Goal: Task Accomplishment & Management: Manage account settings

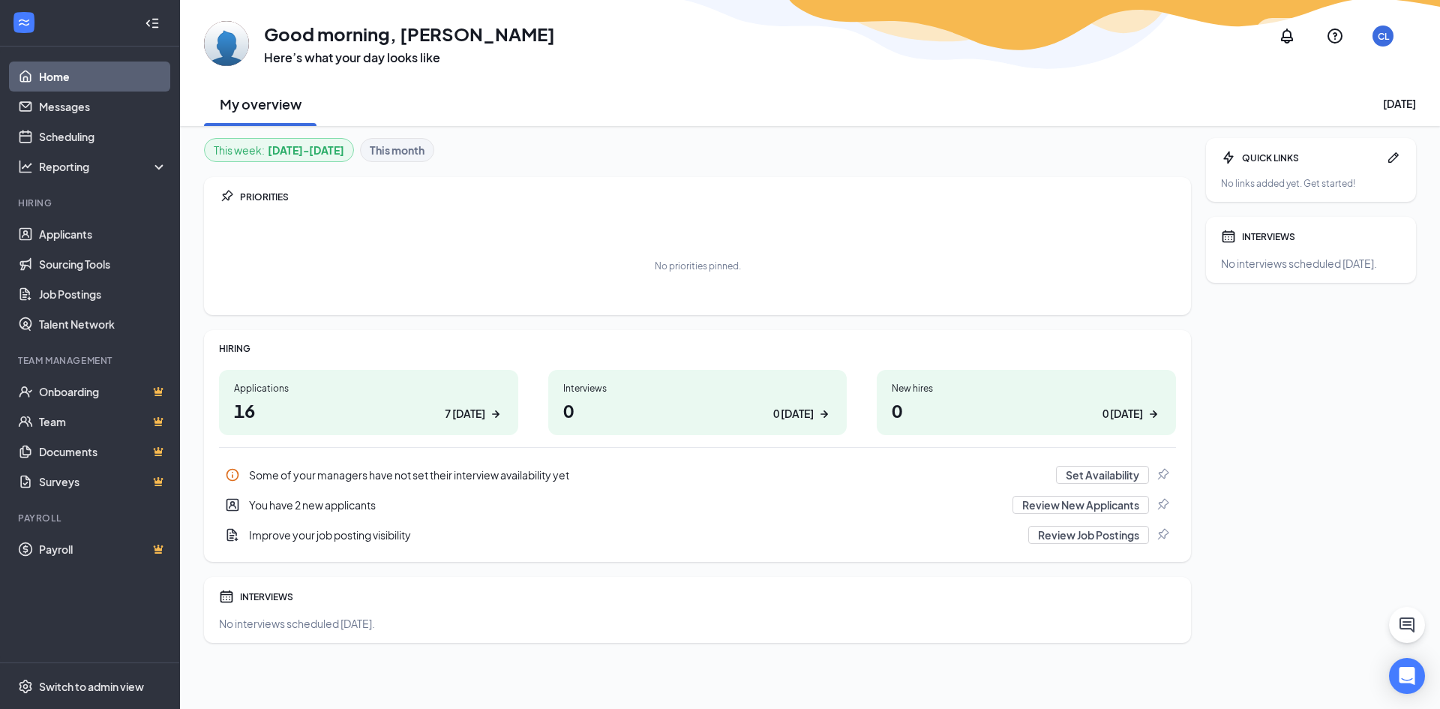
click at [263, 383] on div "Applications" at bounding box center [368, 388] width 269 height 13
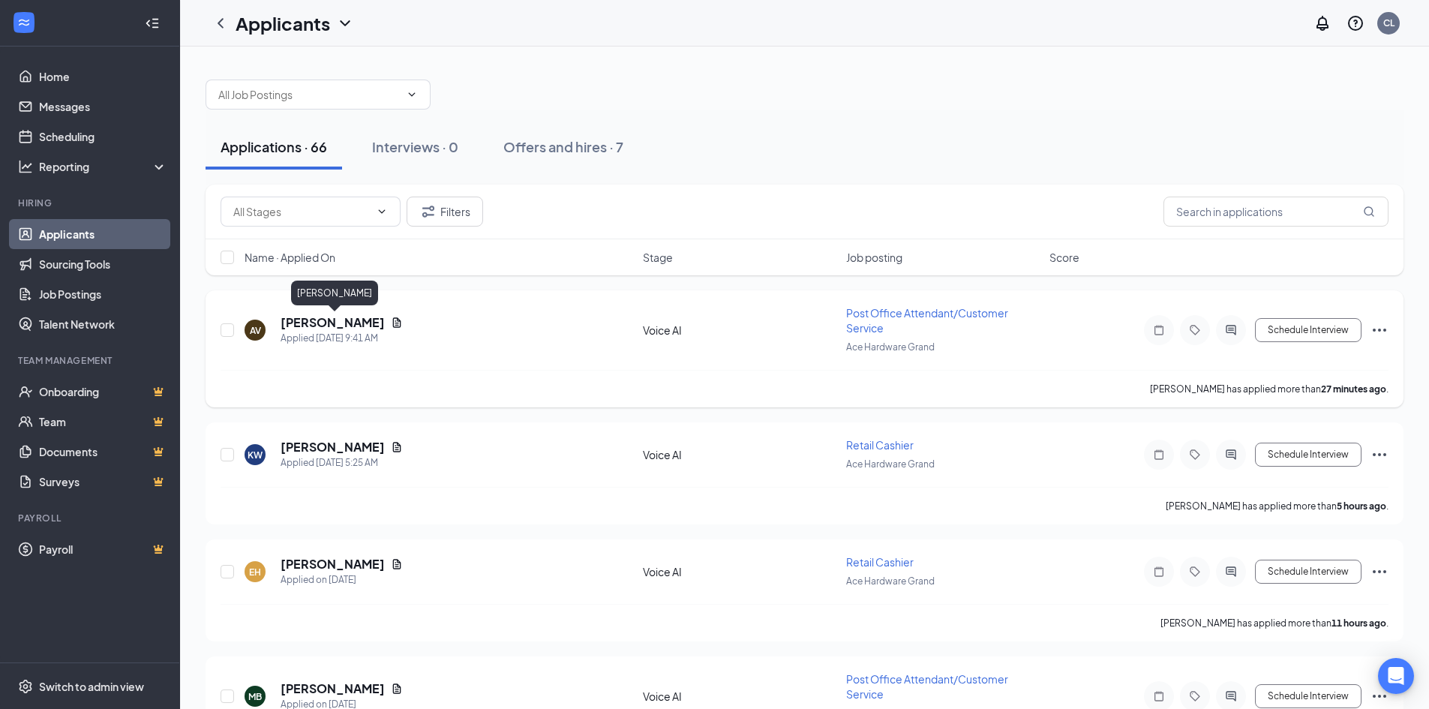
click at [377, 324] on h5 "[PERSON_NAME]" at bounding box center [333, 322] width 104 height 17
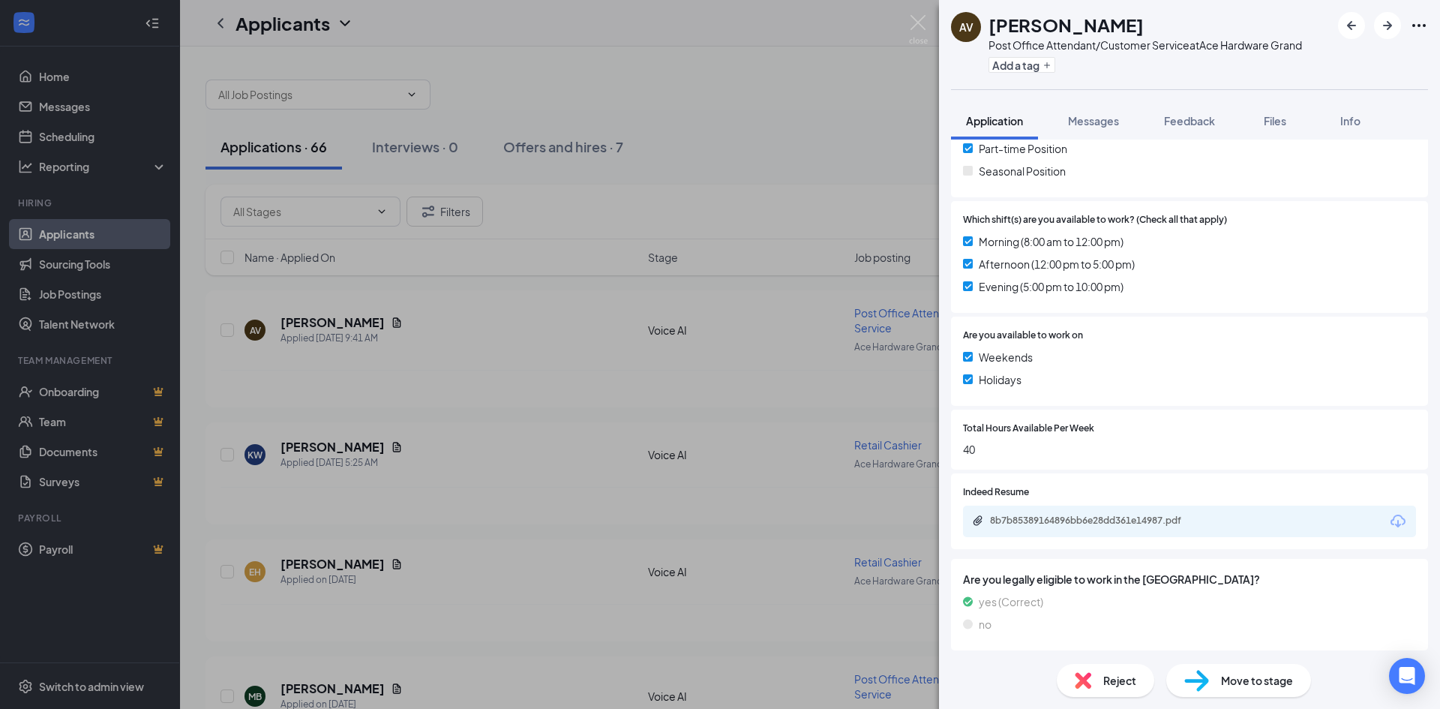
scroll to position [412, 0]
click at [1086, 516] on div "8b7b85389164896bb6e28dd361e14987.pdf" at bounding box center [1095, 518] width 210 height 12
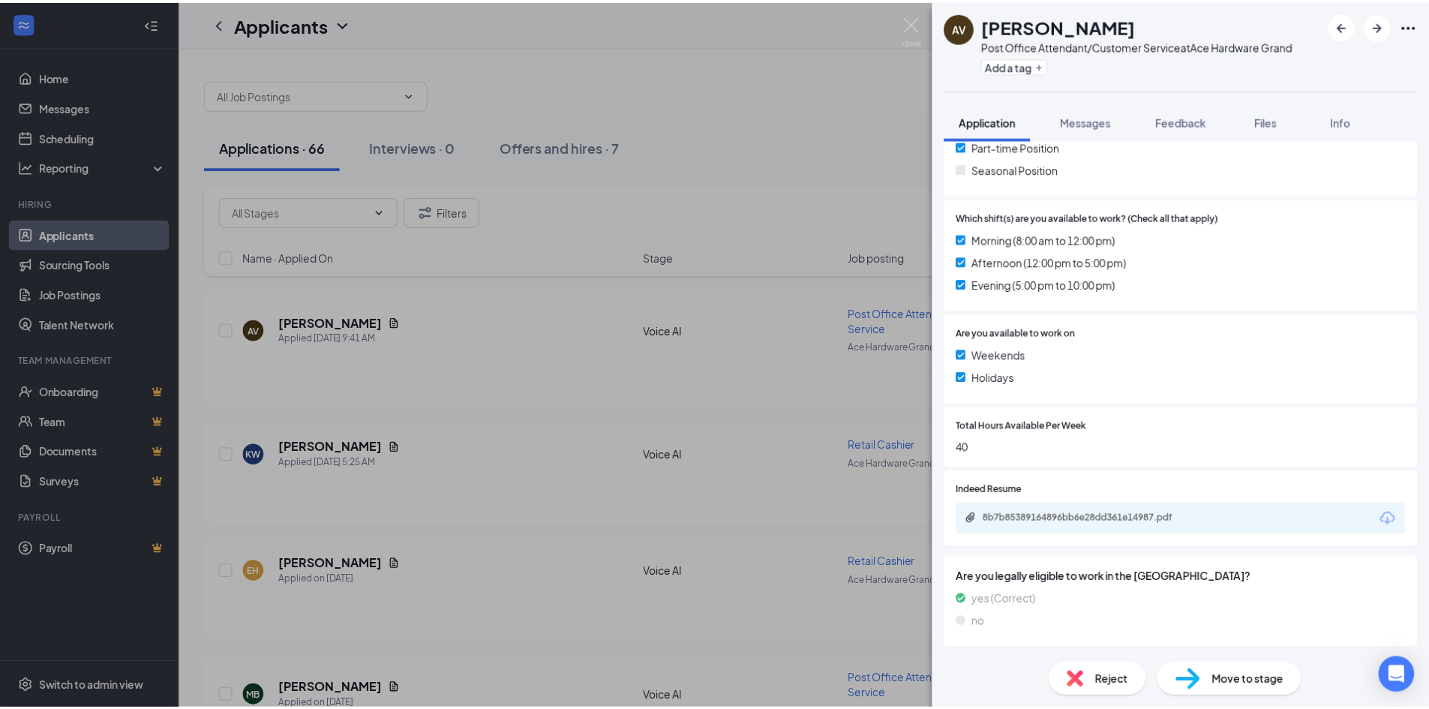
scroll to position [407, 0]
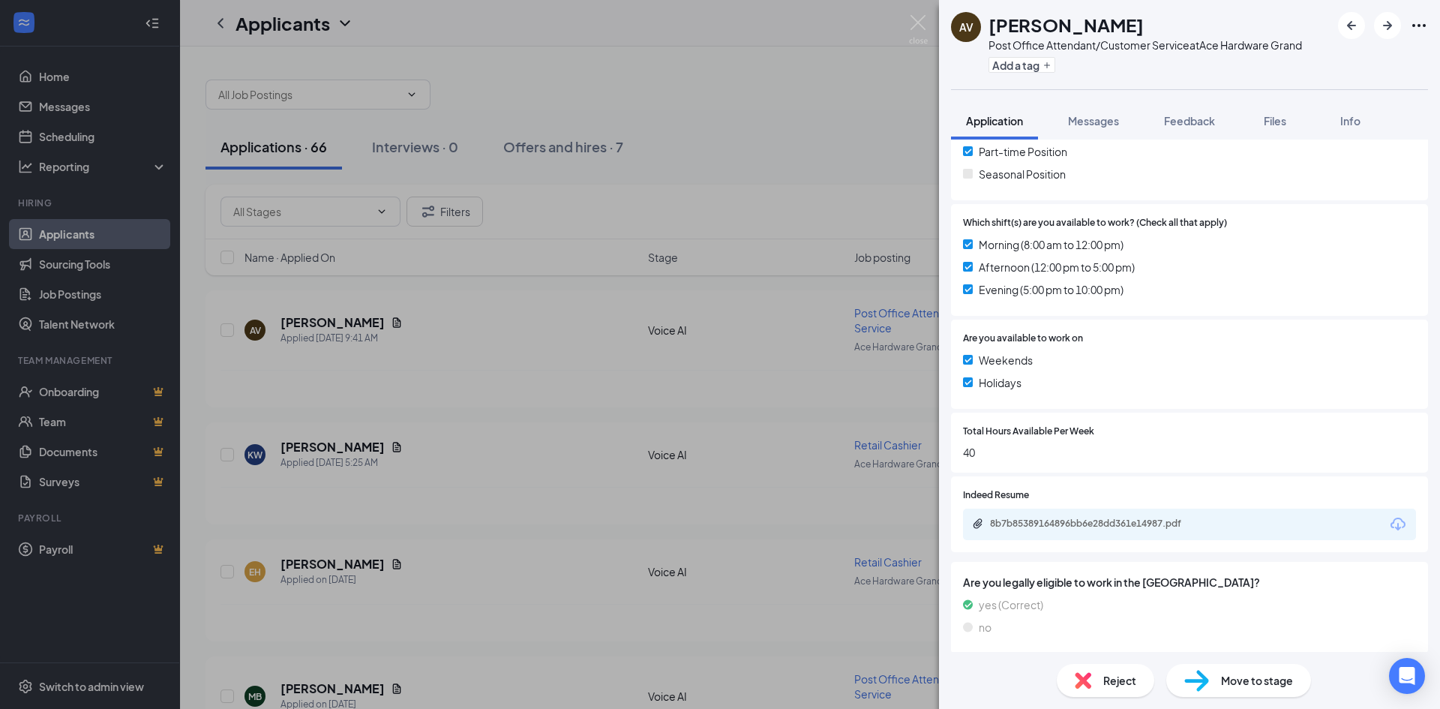
click at [444, 416] on div "AV [PERSON_NAME] Post Office Attendant/Customer Service at Ace Hardware Grand A…" at bounding box center [720, 354] width 1440 height 709
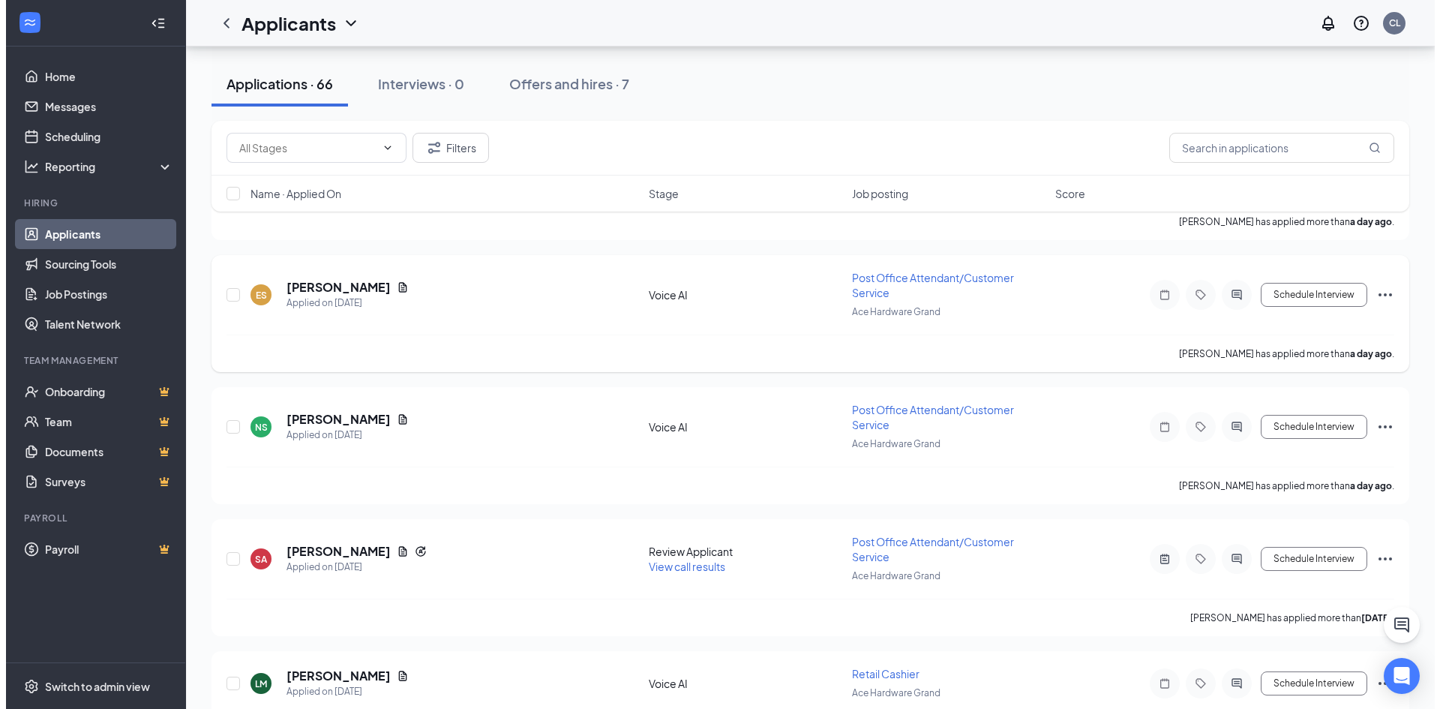
scroll to position [1425, 0]
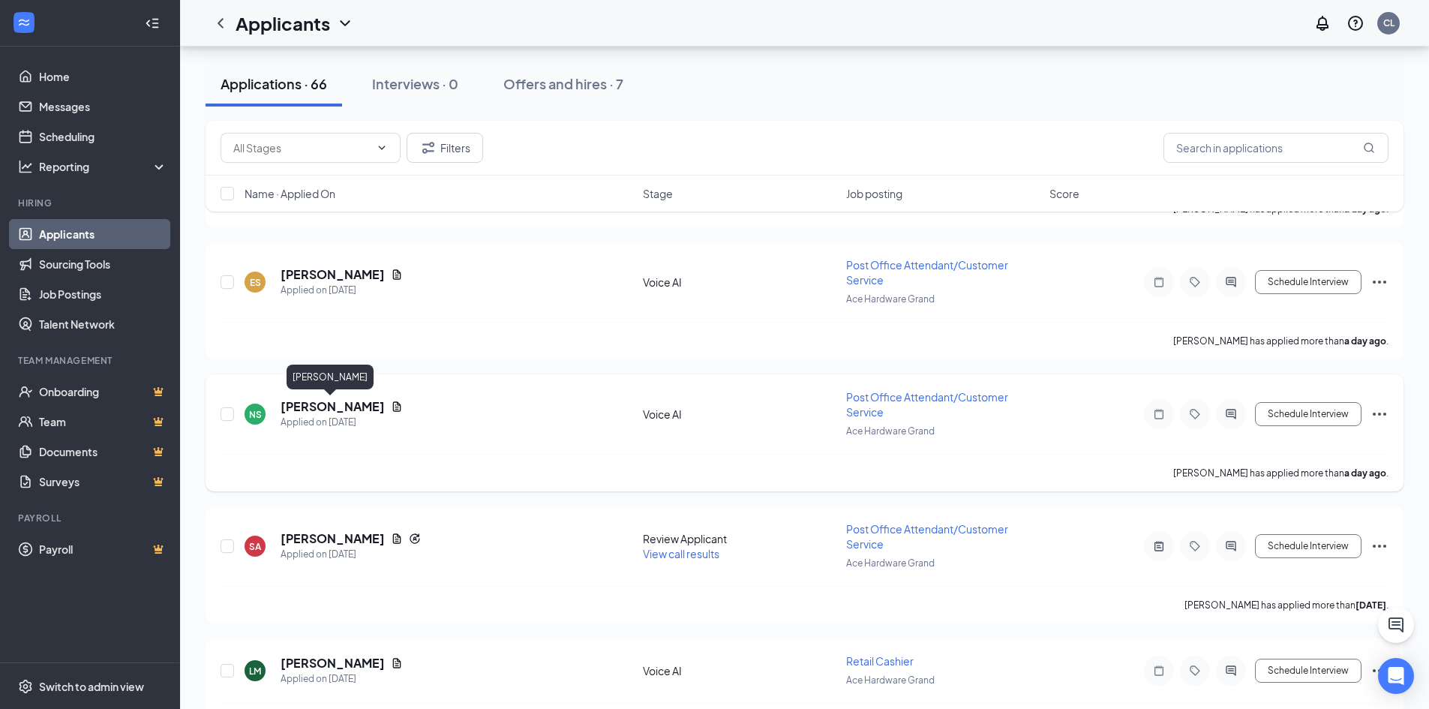
click at [324, 408] on h5 "[PERSON_NAME]" at bounding box center [333, 406] width 104 height 17
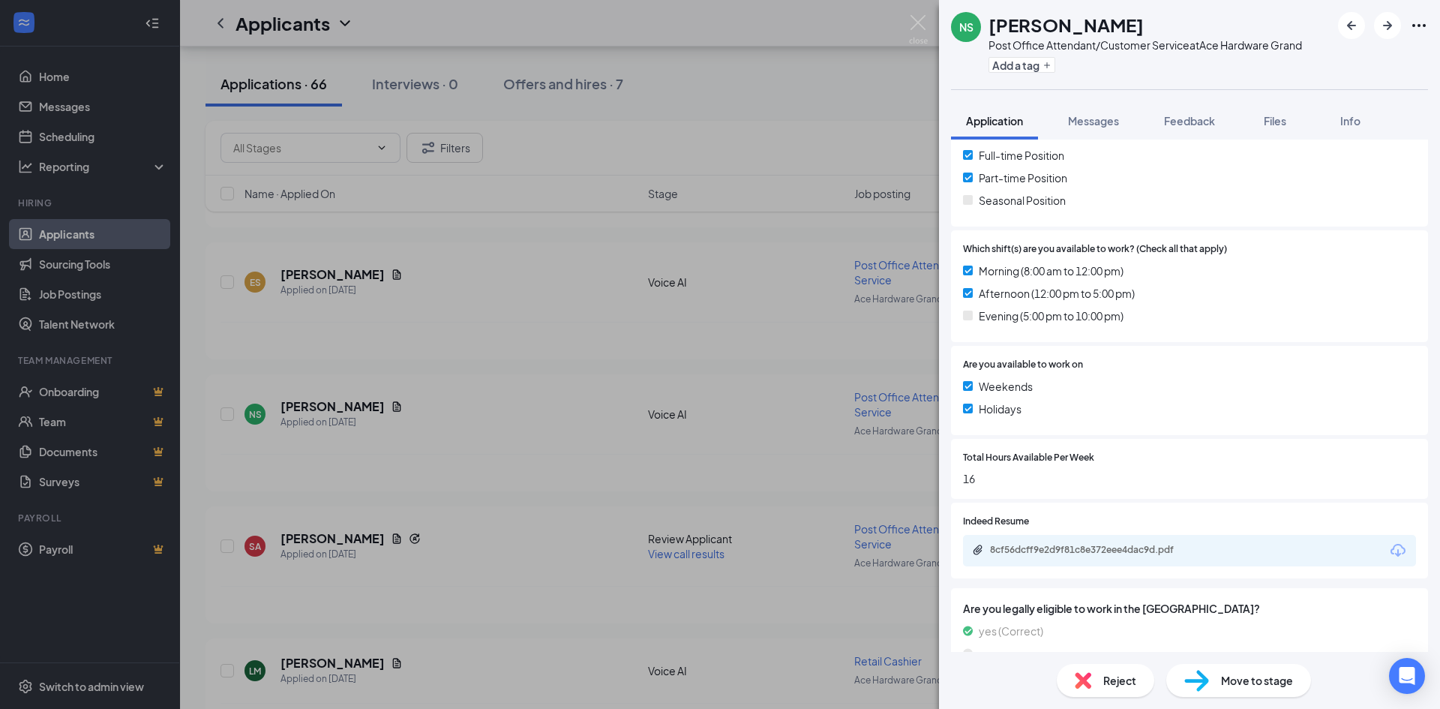
scroll to position [370, 0]
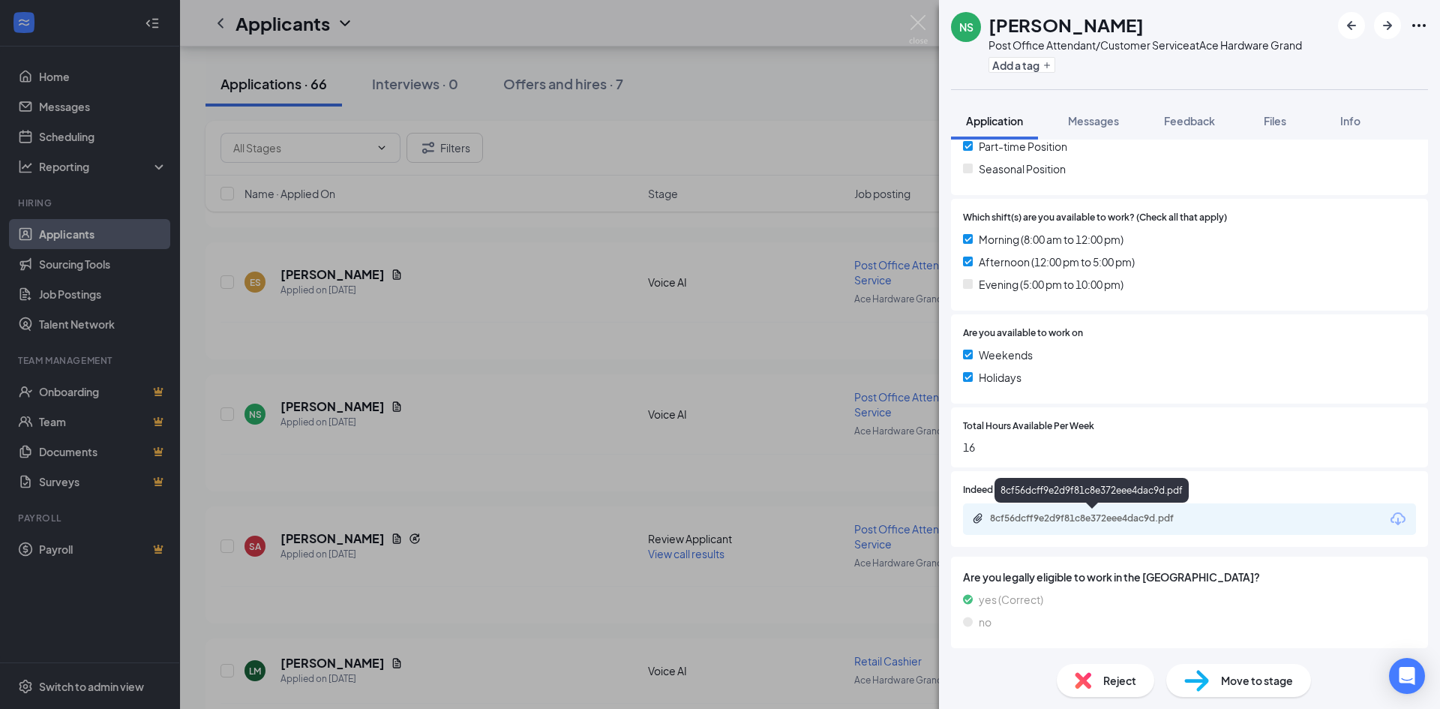
click at [1076, 518] on div "8cf56dcff9e2d9f81c8e372eee4dac9d.pdf" at bounding box center [1095, 518] width 210 height 12
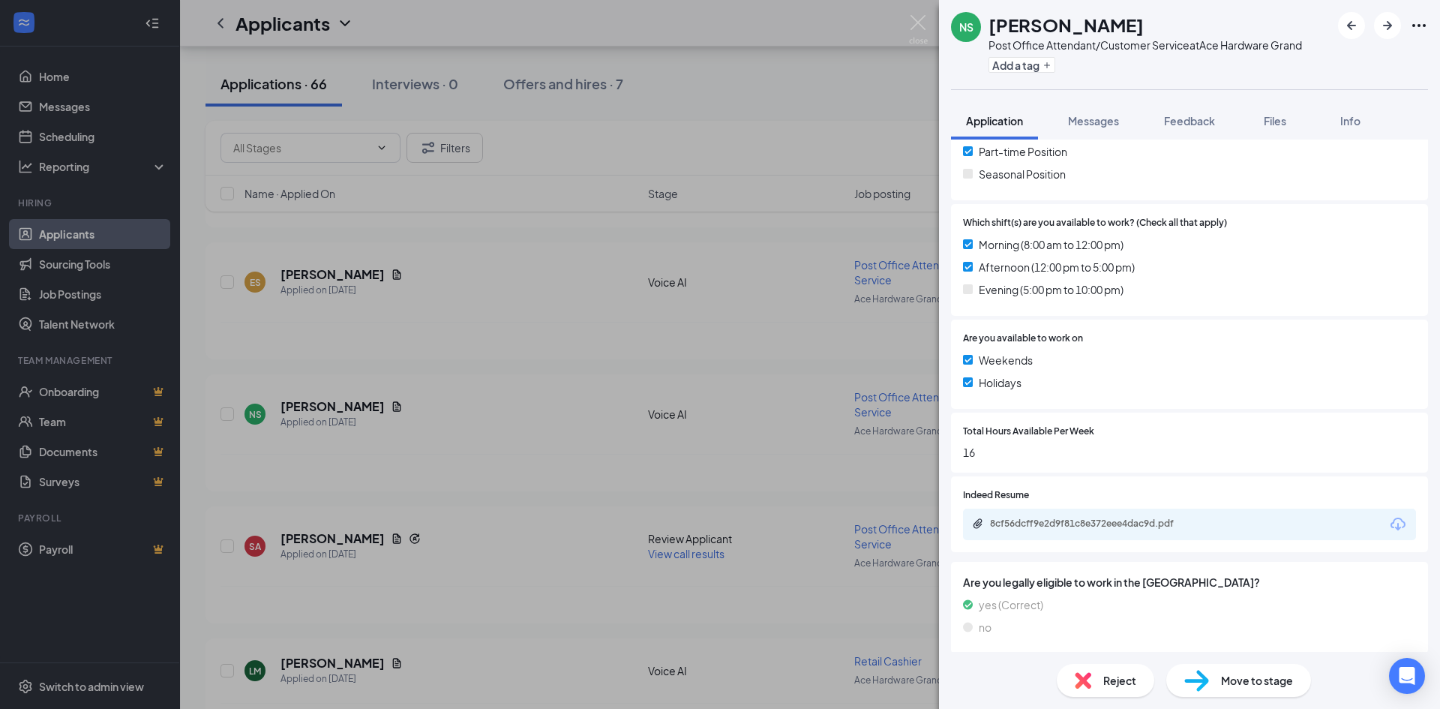
click at [674, 150] on div "NS [PERSON_NAME] Post Office Attendant/Customer Service at Ace Hardware Grand A…" at bounding box center [720, 354] width 1440 height 709
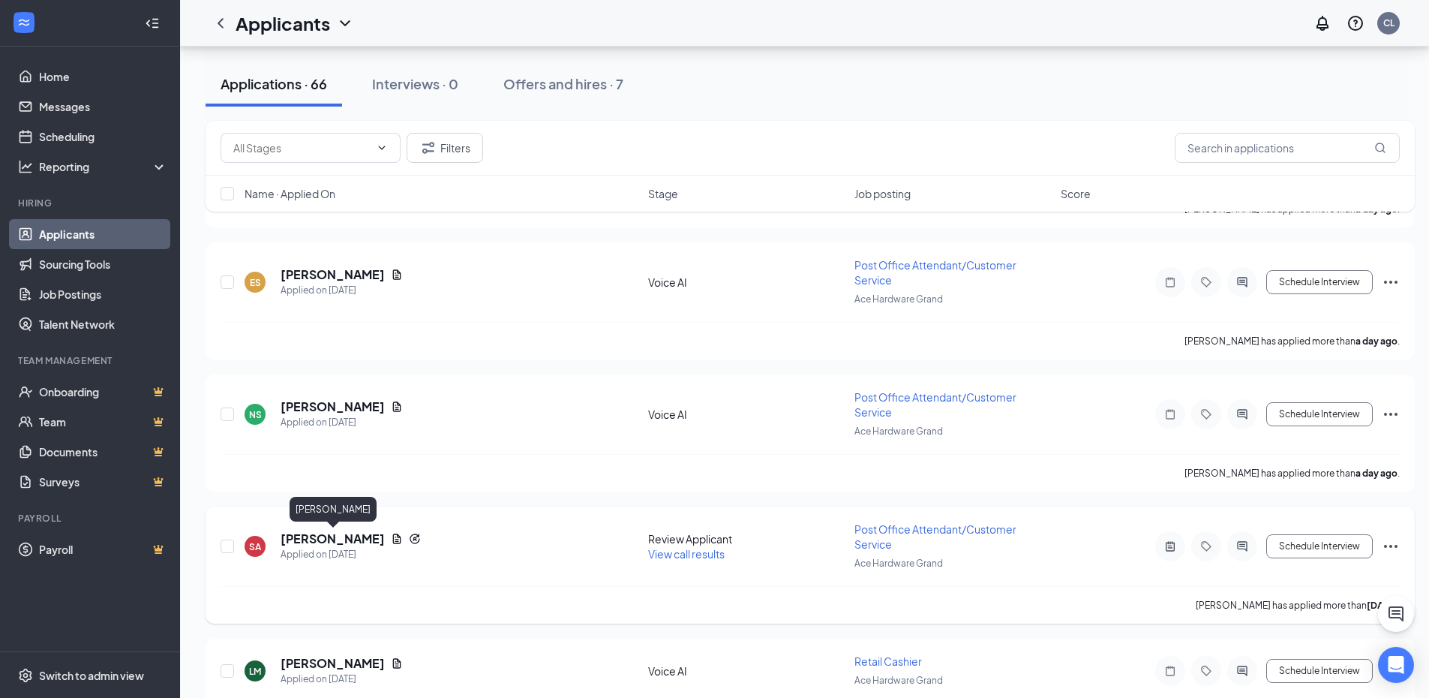
click at [344, 540] on h5 "[PERSON_NAME]" at bounding box center [333, 538] width 104 height 17
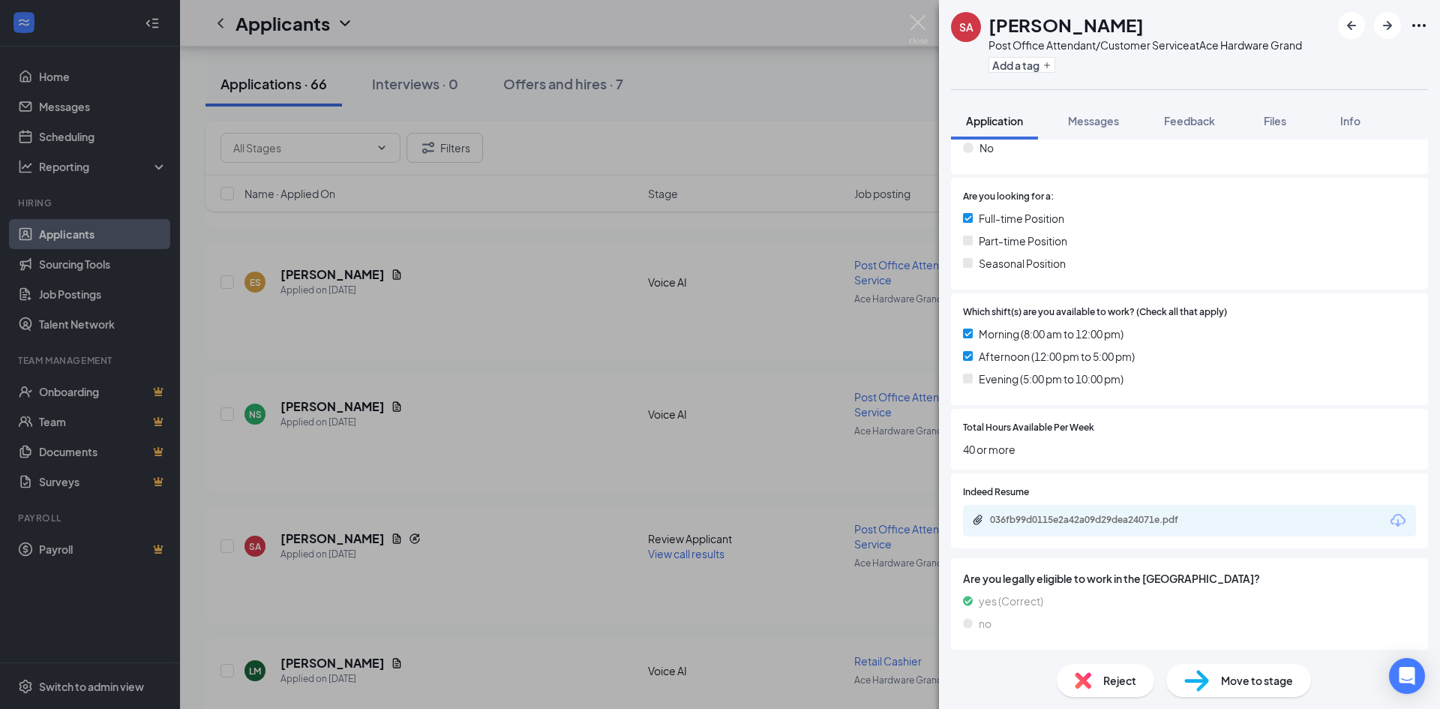
scroll to position [319, 0]
click at [1091, 512] on div "036fb99d0115e2a42a09d29dea24071e.pdf" at bounding box center [1095, 518] width 210 height 12
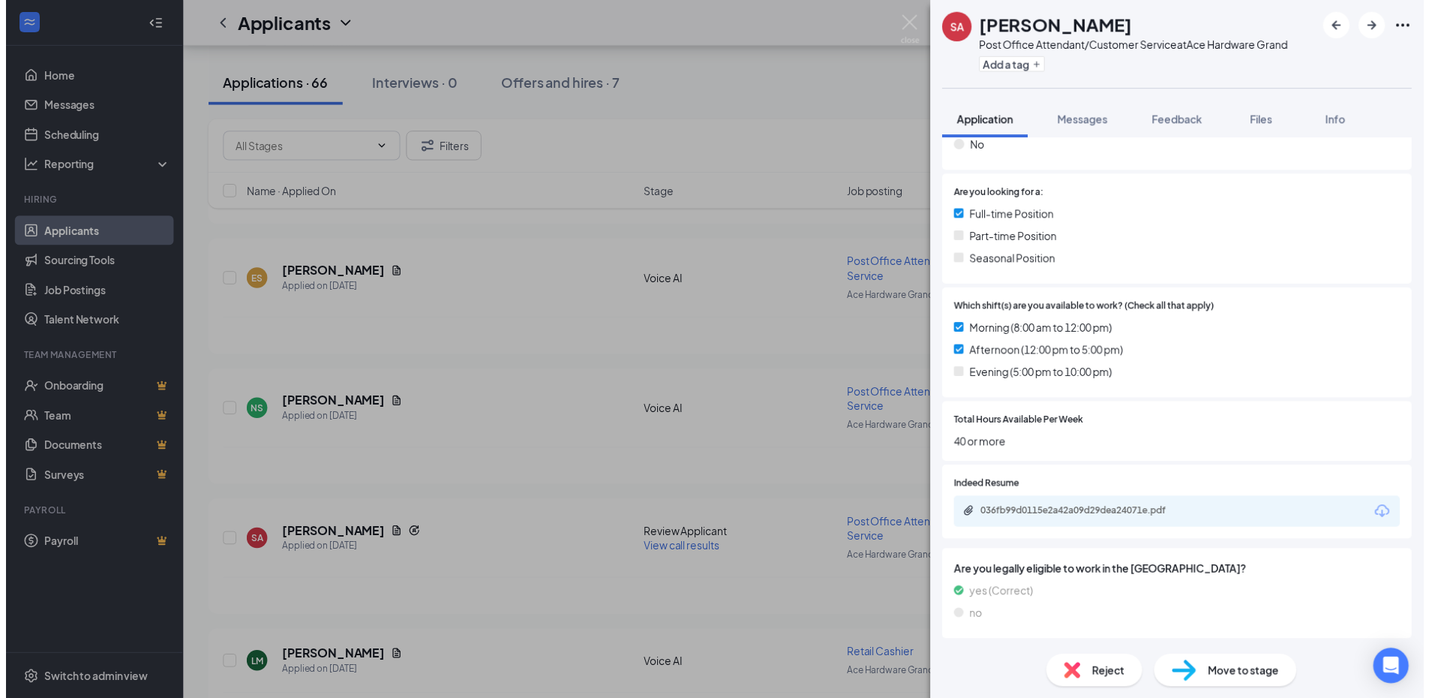
scroll to position [314, 0]
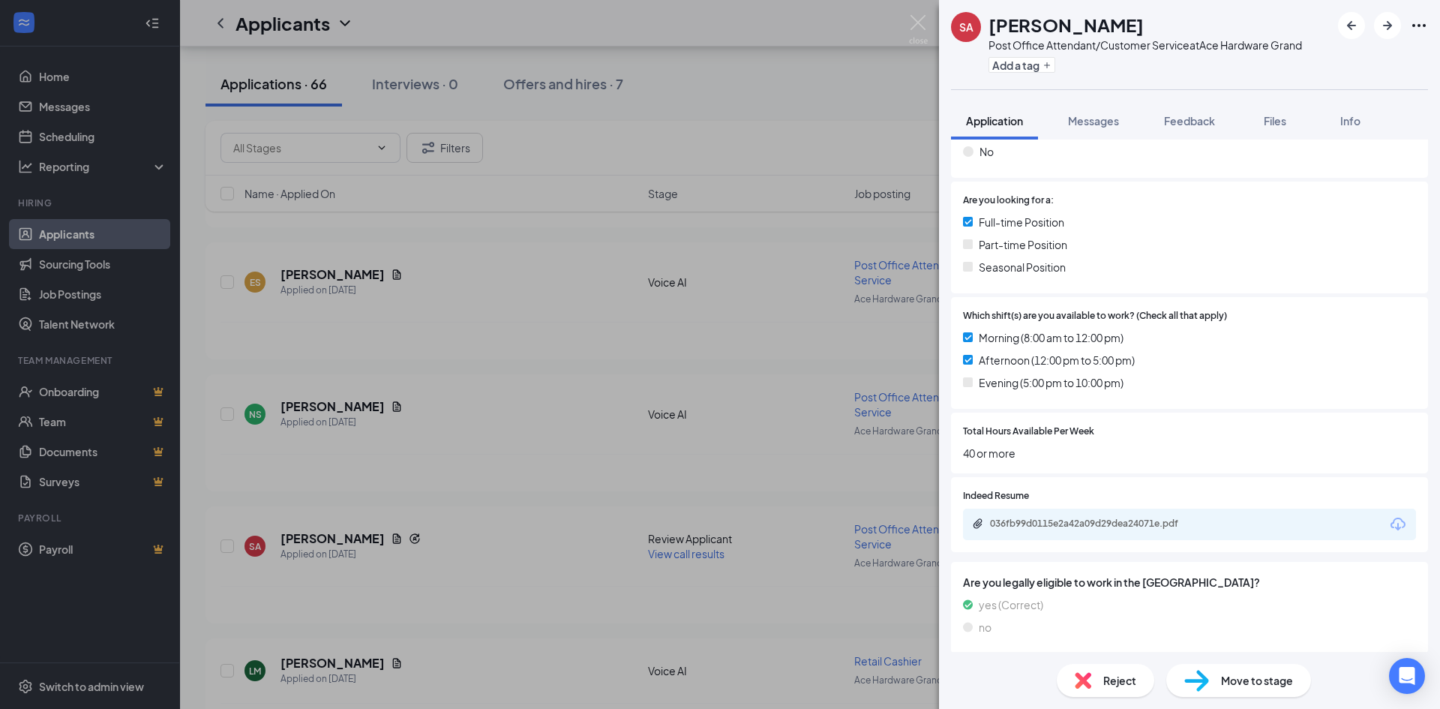
click at [451, 508] on div "SA [PERSON_NAME] Post Office Attendant/Customer Service at Ace Hardware Grand A…" at bounding box center [720, 354] width 1440 height 709
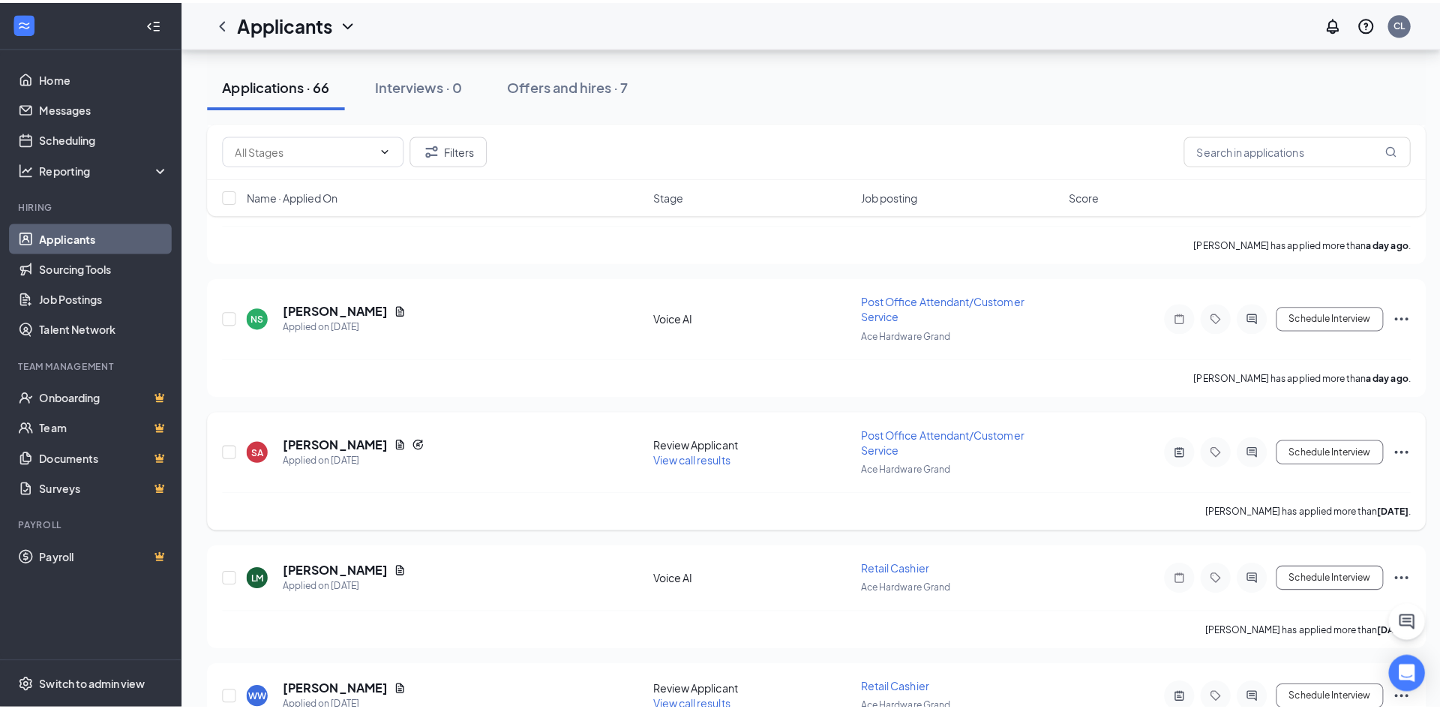
scroll to position [1575, 0]
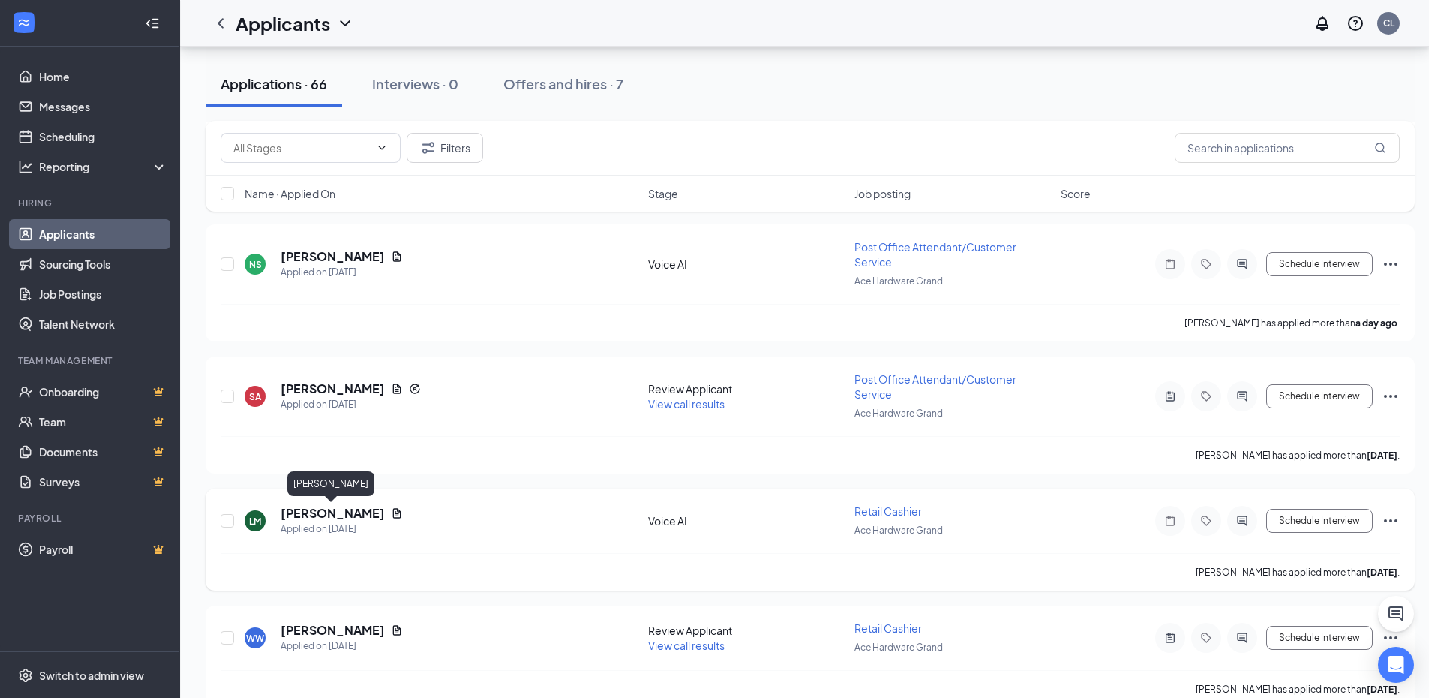
click at [322, 515] on h5 "[PERSON_NAME]" at bounding box center [333, 513] width 104 height 17
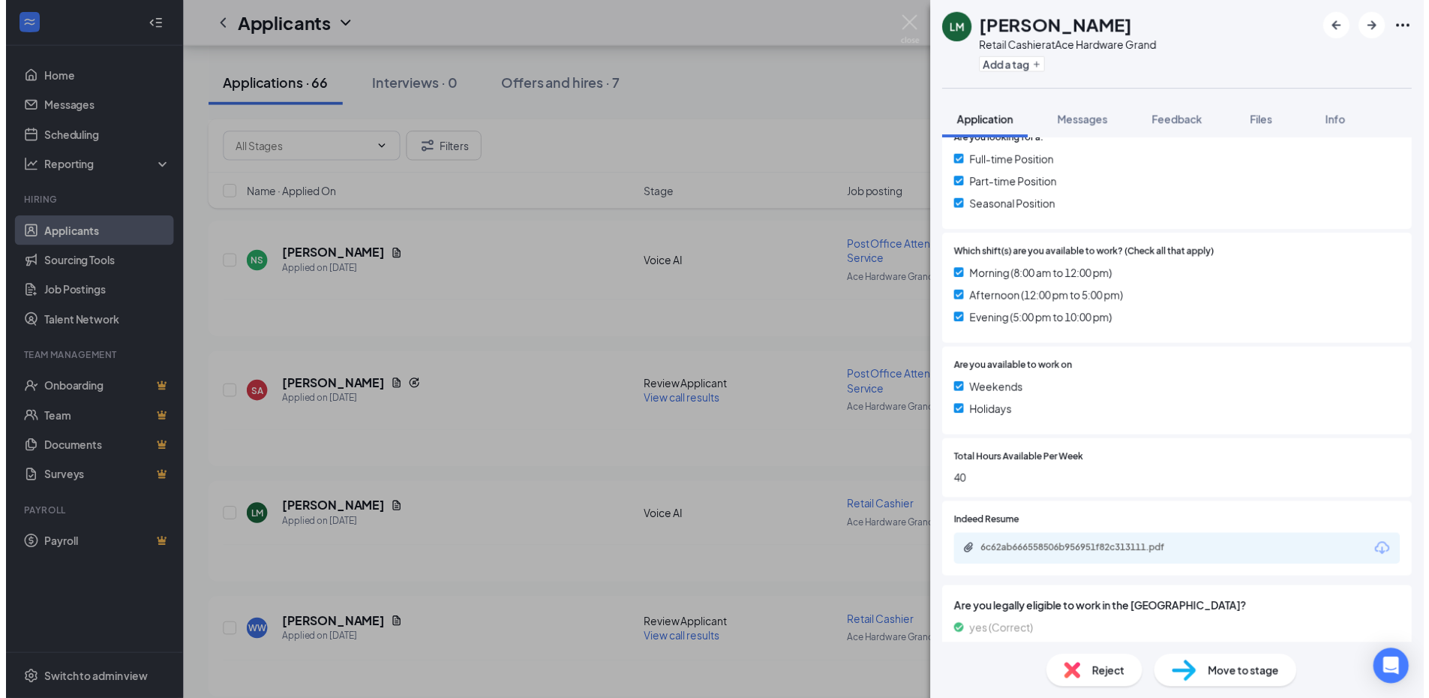
scroll to position [375, 0]
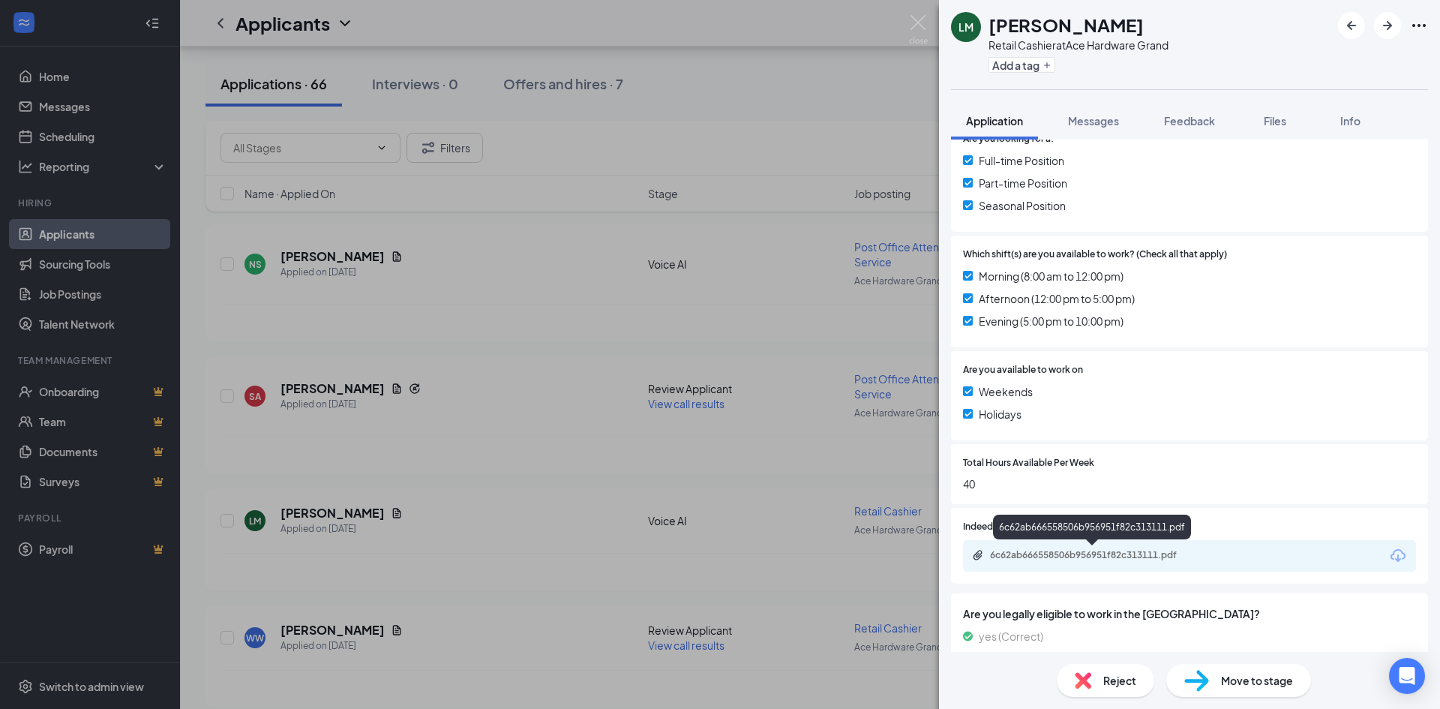
click at [1104, 557] on div "6c62ab666558506b956951f82c313111.pdf" at bounding box center [1095, 555] width 210 height 12
click at [460, 493] on div "[PERSON_NAME] Retail Cashier at Ace Hardware Grand Add a tag Application Messag…" at bounding box center [720, 354] width 1440 height 709
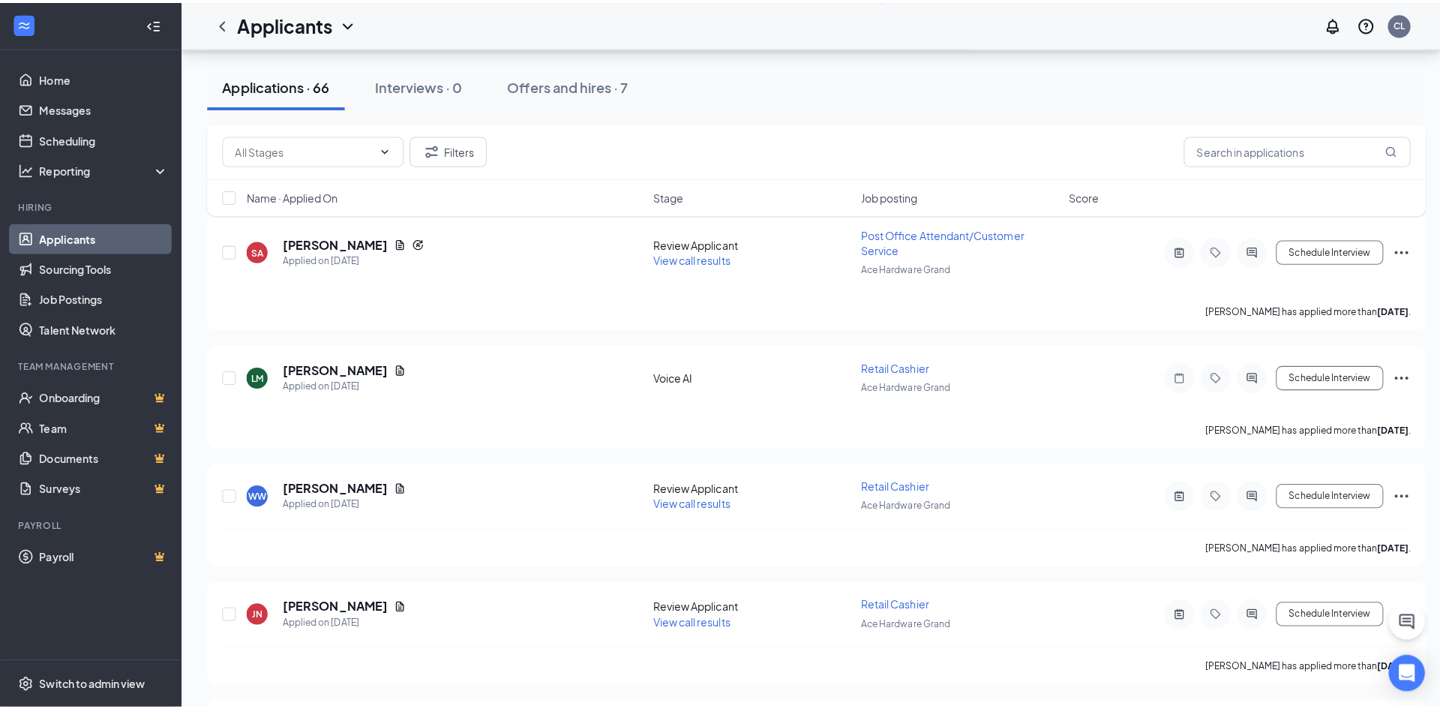
scroll to position [1725, 0]
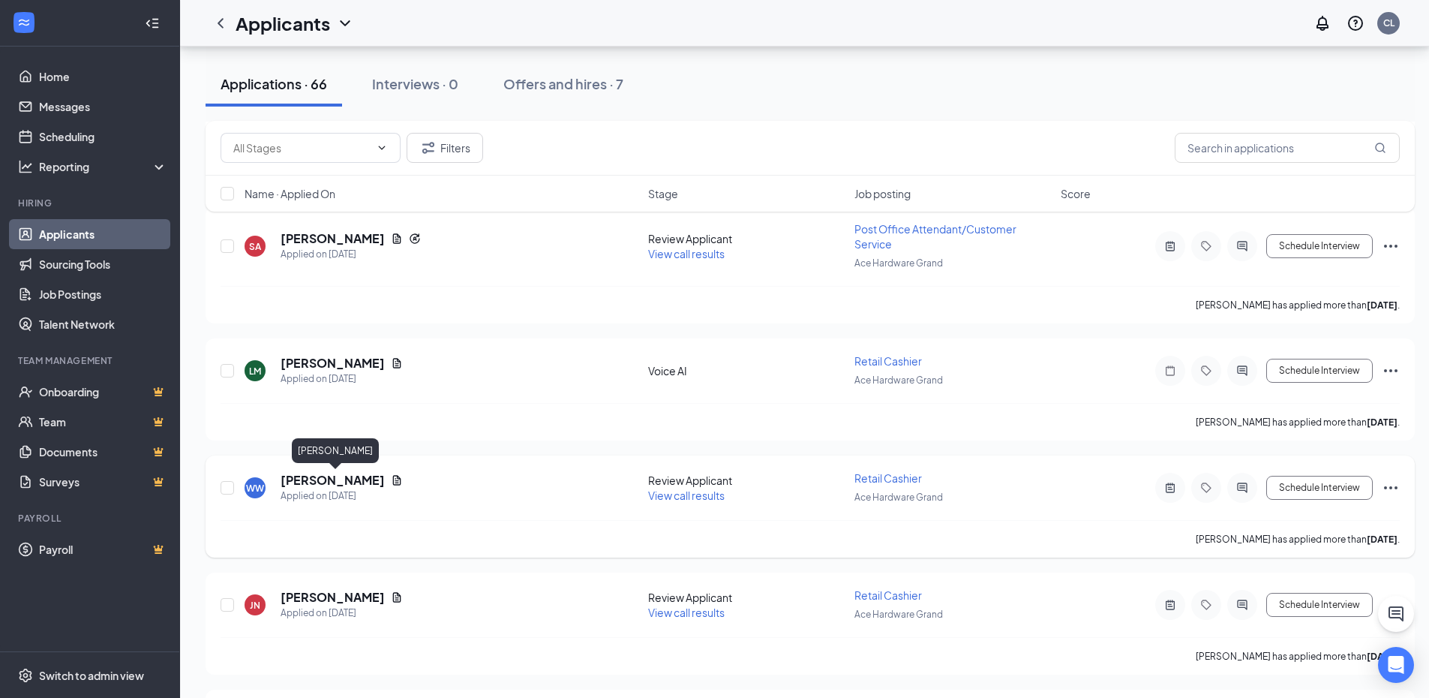
click at [378, 482] on h5 "[PERSON_NAME]" at bounding box center [333, 480] width 104 height 17
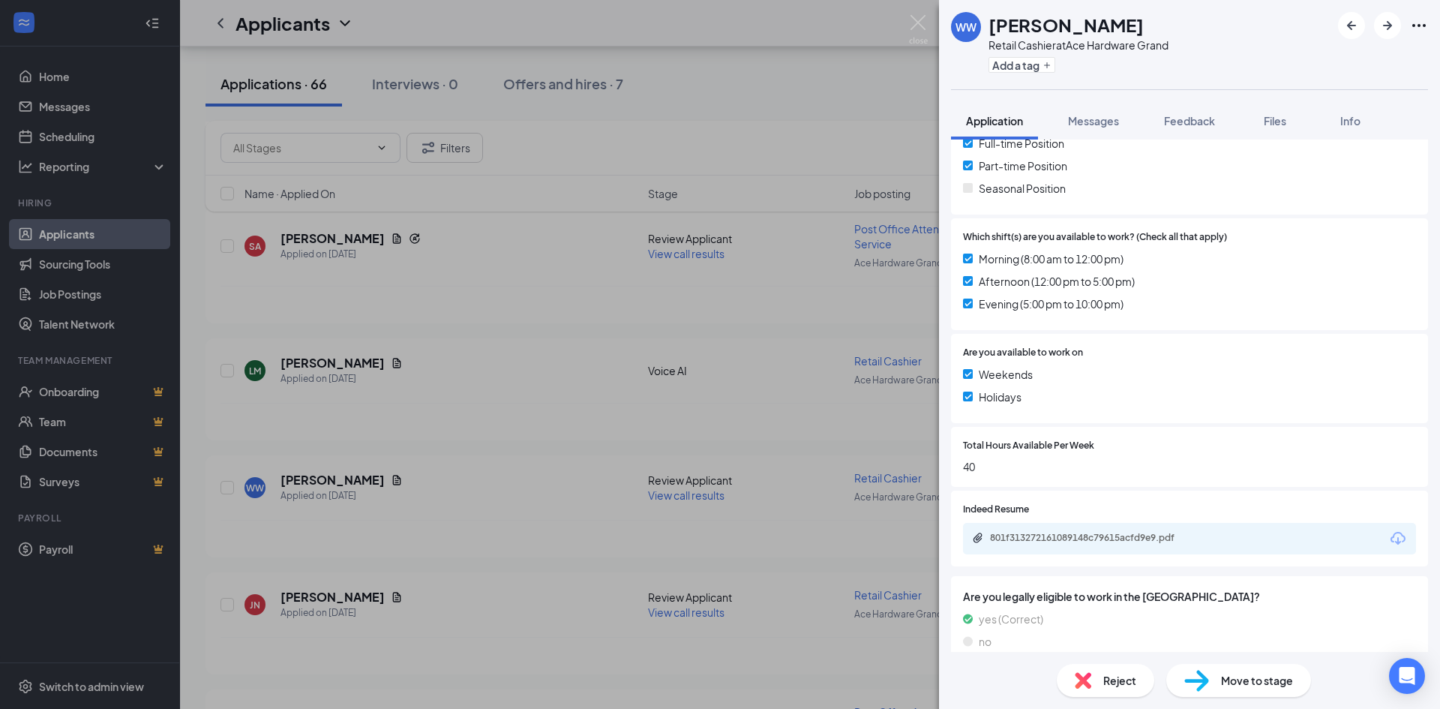
scroll to position [370, 0]
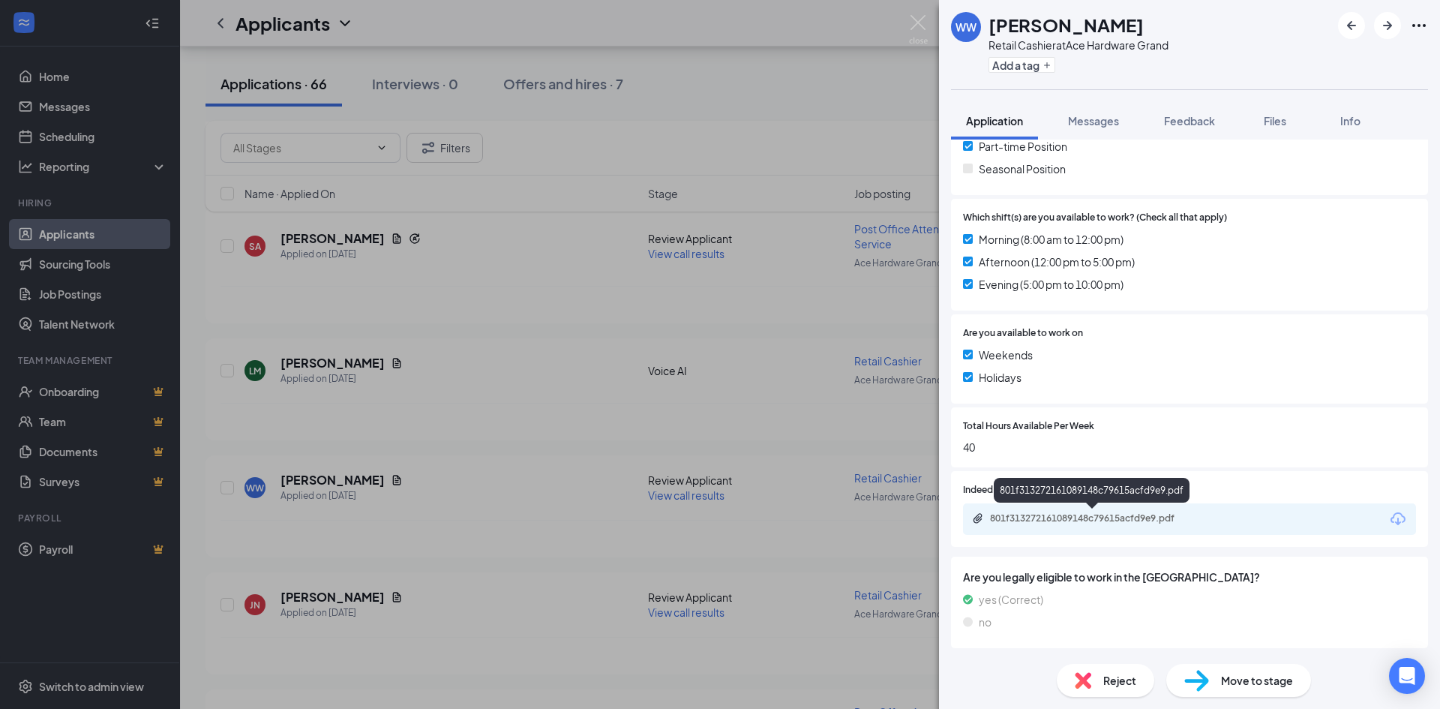
click at [1090, 521] on div "801f313272161089148c79615acfd9e9.pdf" at bounding box center [1095, 518] width 210 height 12
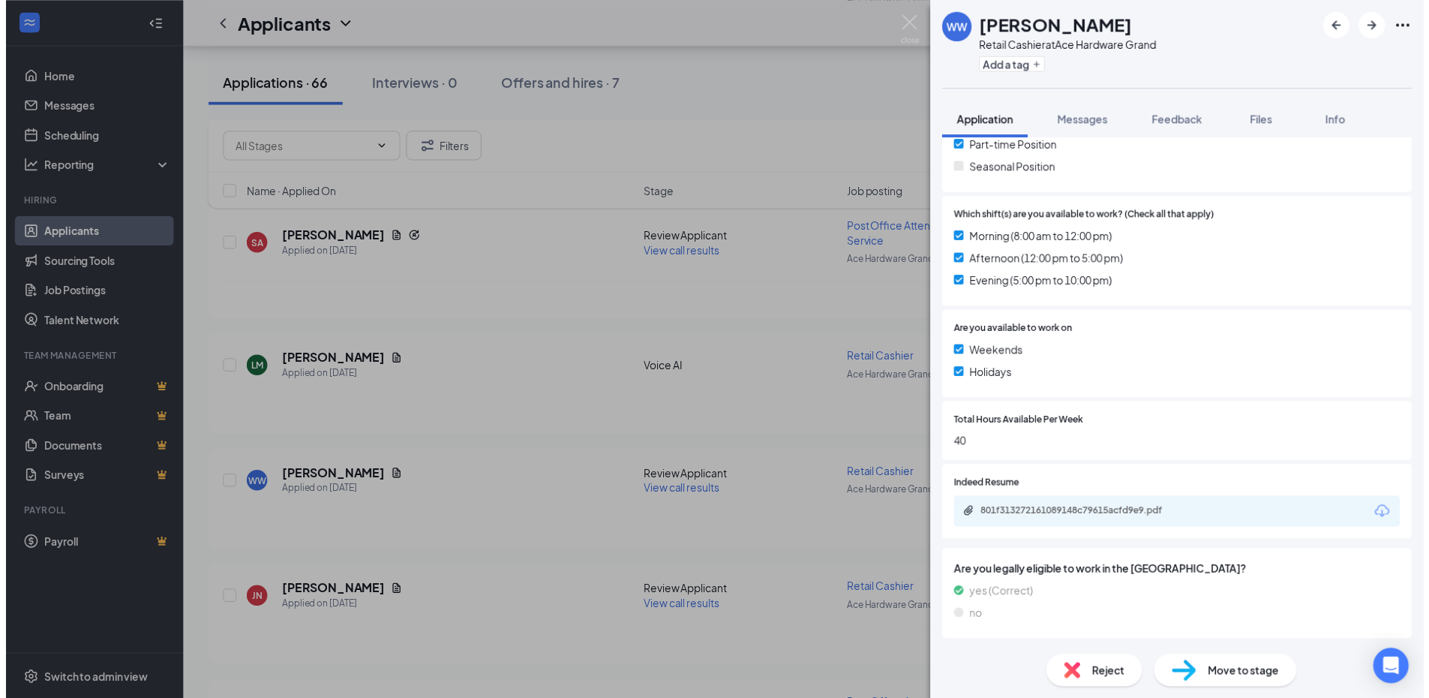
scroll to position [365, 0]
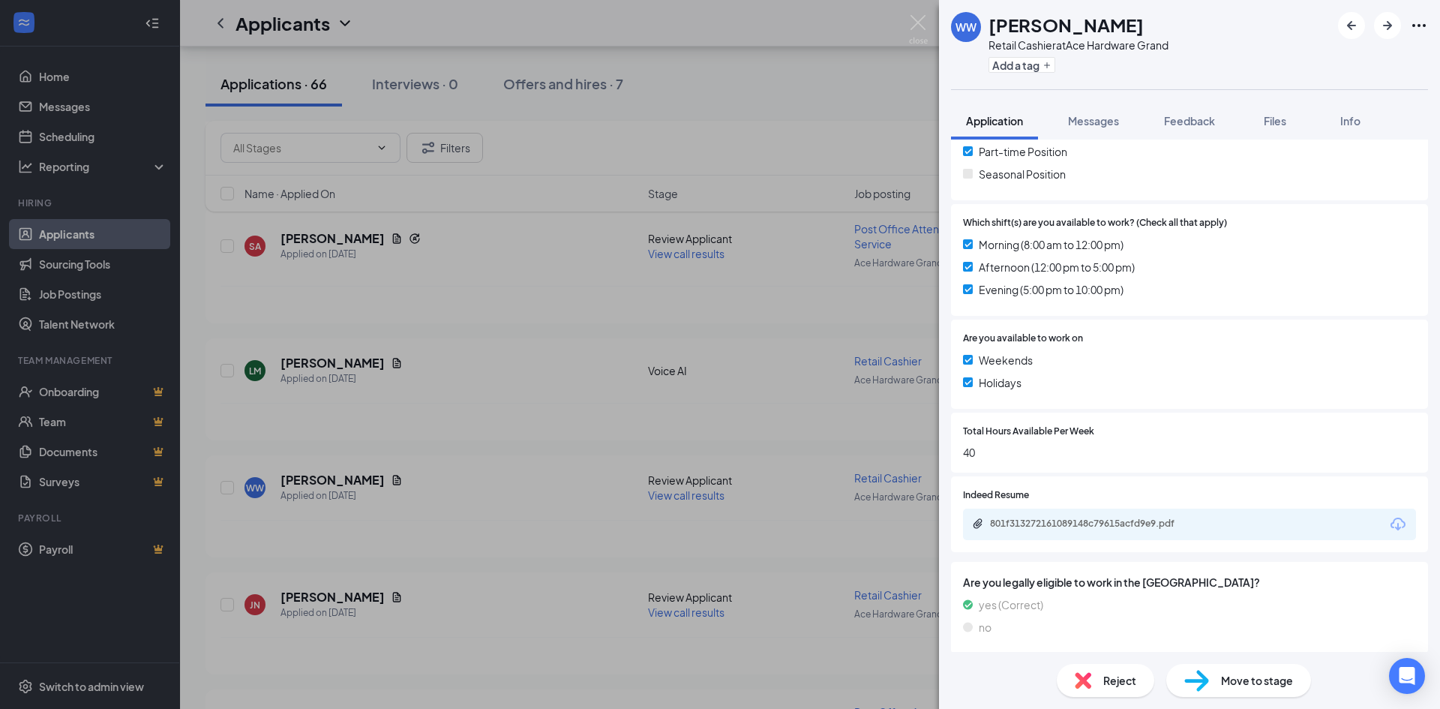
click at [552, 445] on div "[PERSON_NAME] [PERSON_NAME] Retail Cashier at Ace Hardware Grand Add a tag Appl…" at bounding box center [720, 354] width 1440 height 709
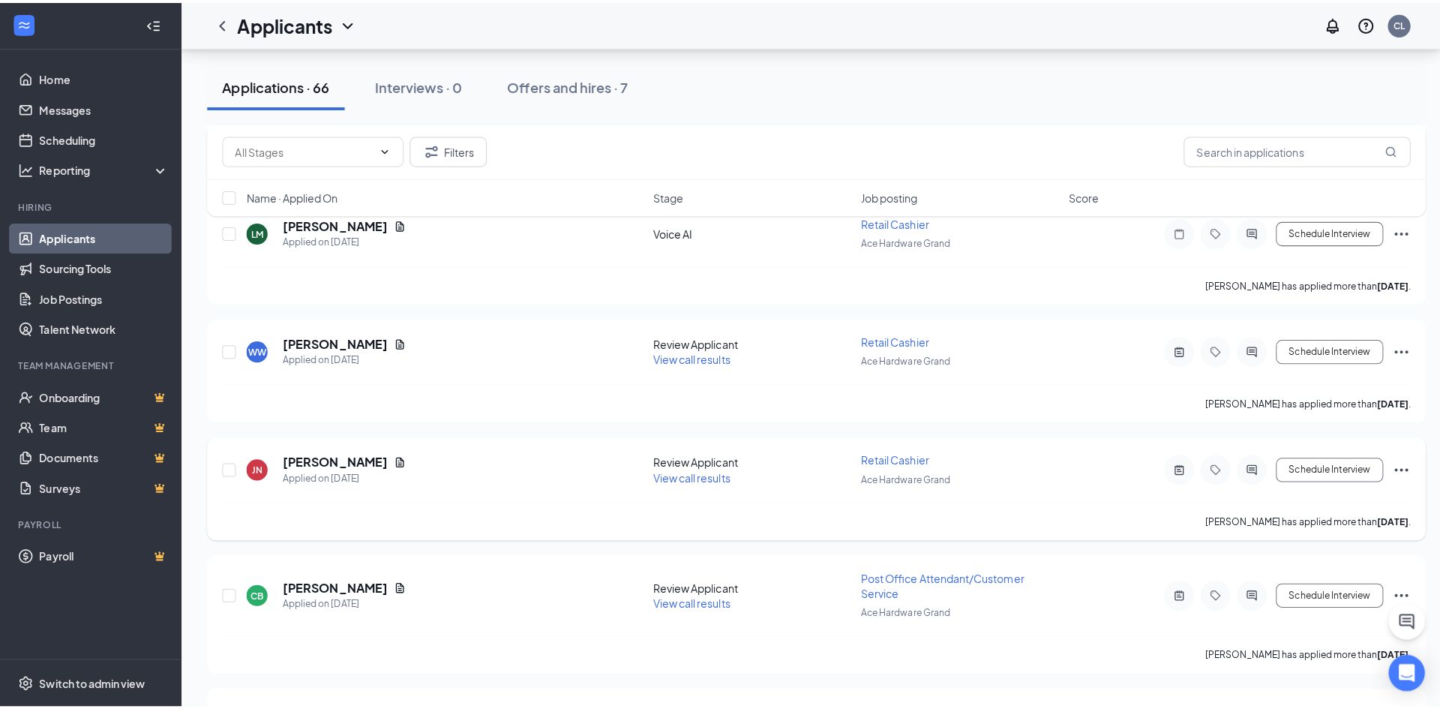
scroll to position [1875, 0]
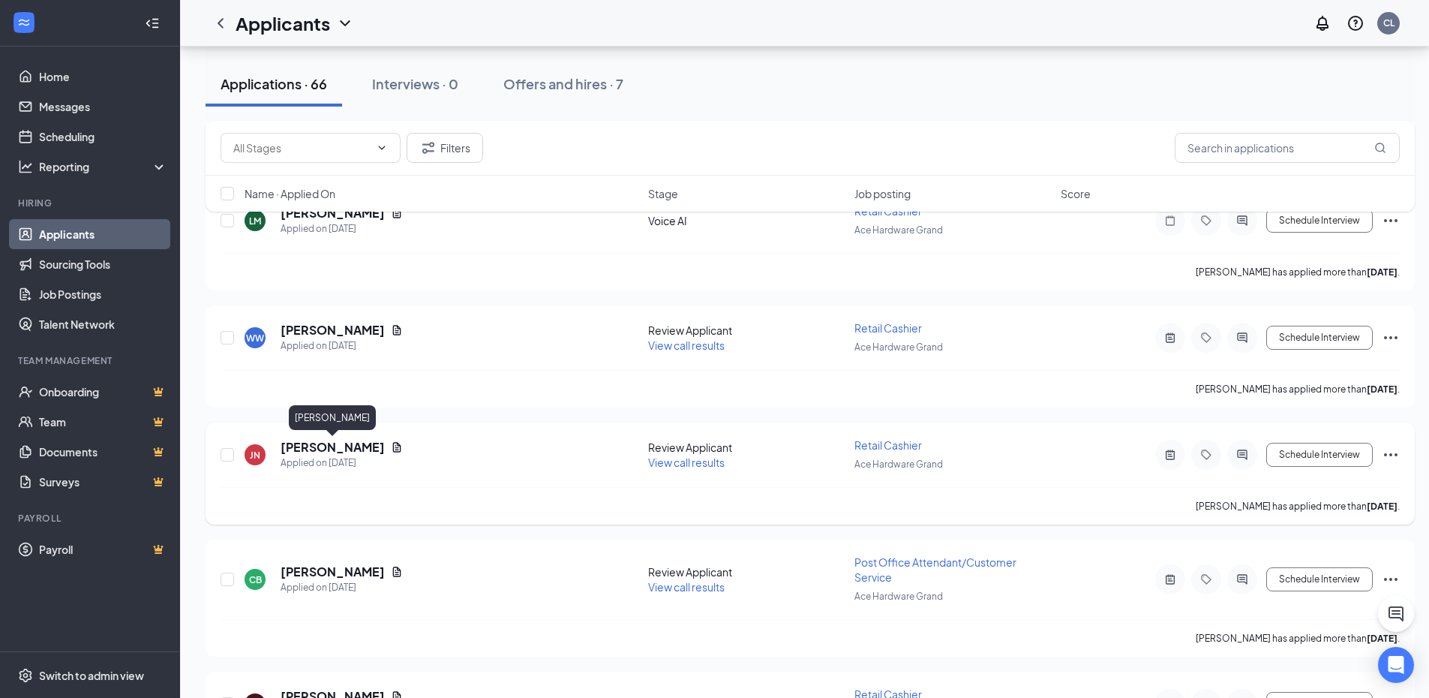
click at [337, 446] on h5 "[PERSON_NAME]" at bounding box center [333, 447] width 104 height 17
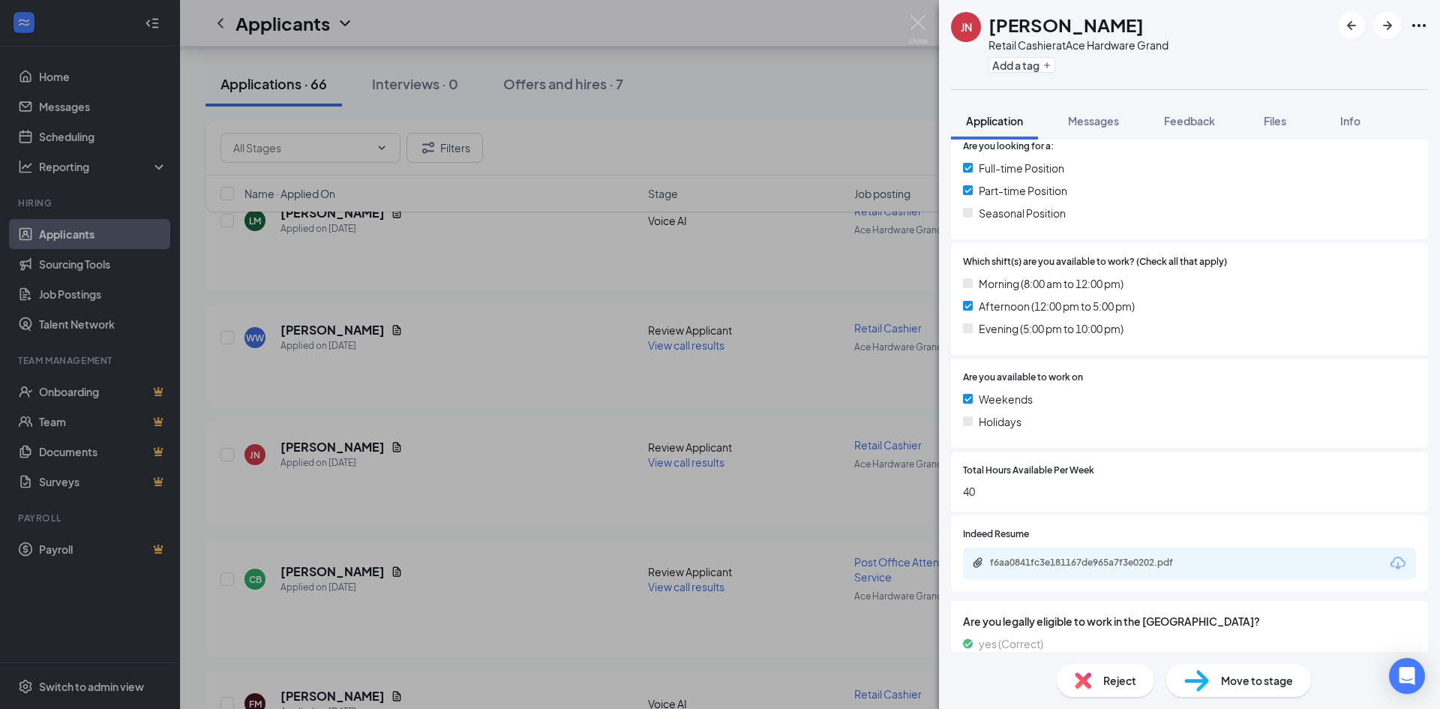
scroll to position [370, 0]
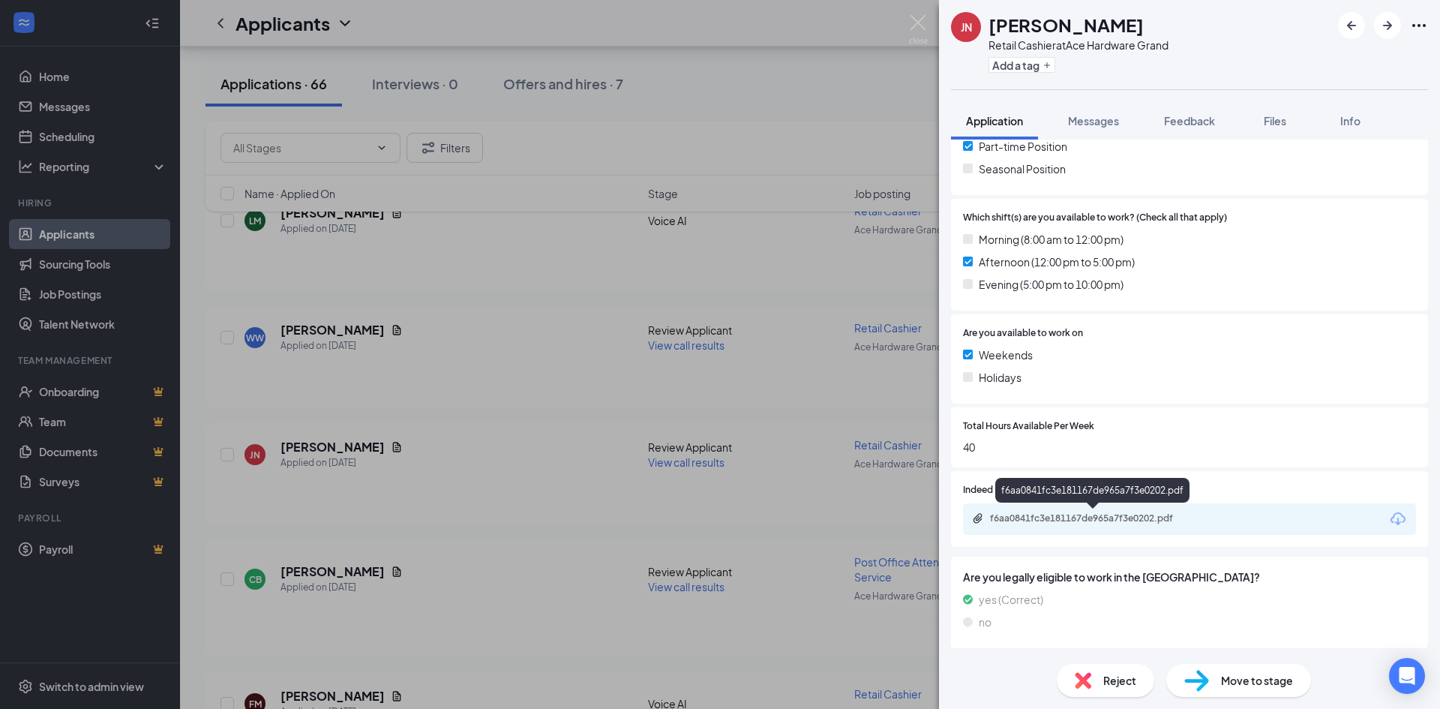
click at [1056, 521] on div "f6aa0841fc3e181167de965a7f3e0202.pdf" at bounding box center [1095, 518] width 210 height 12
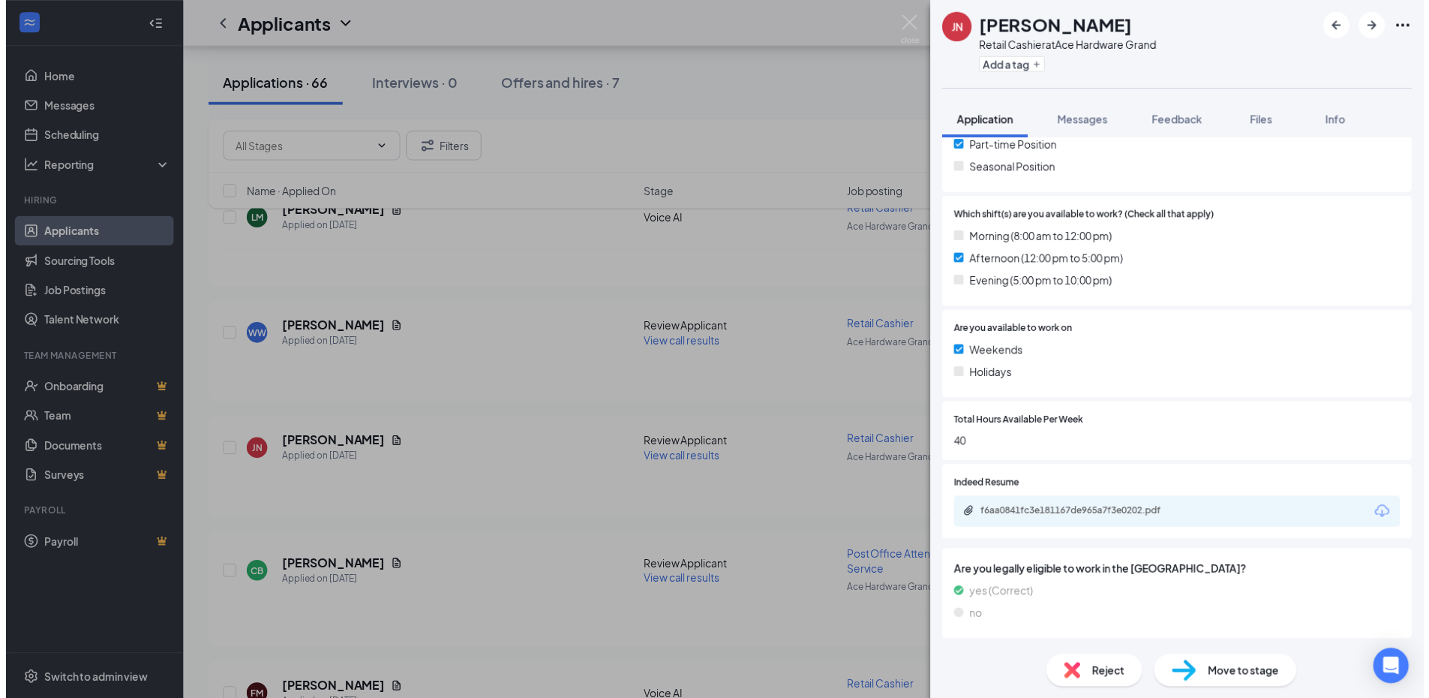
scroll to position [365, 0]
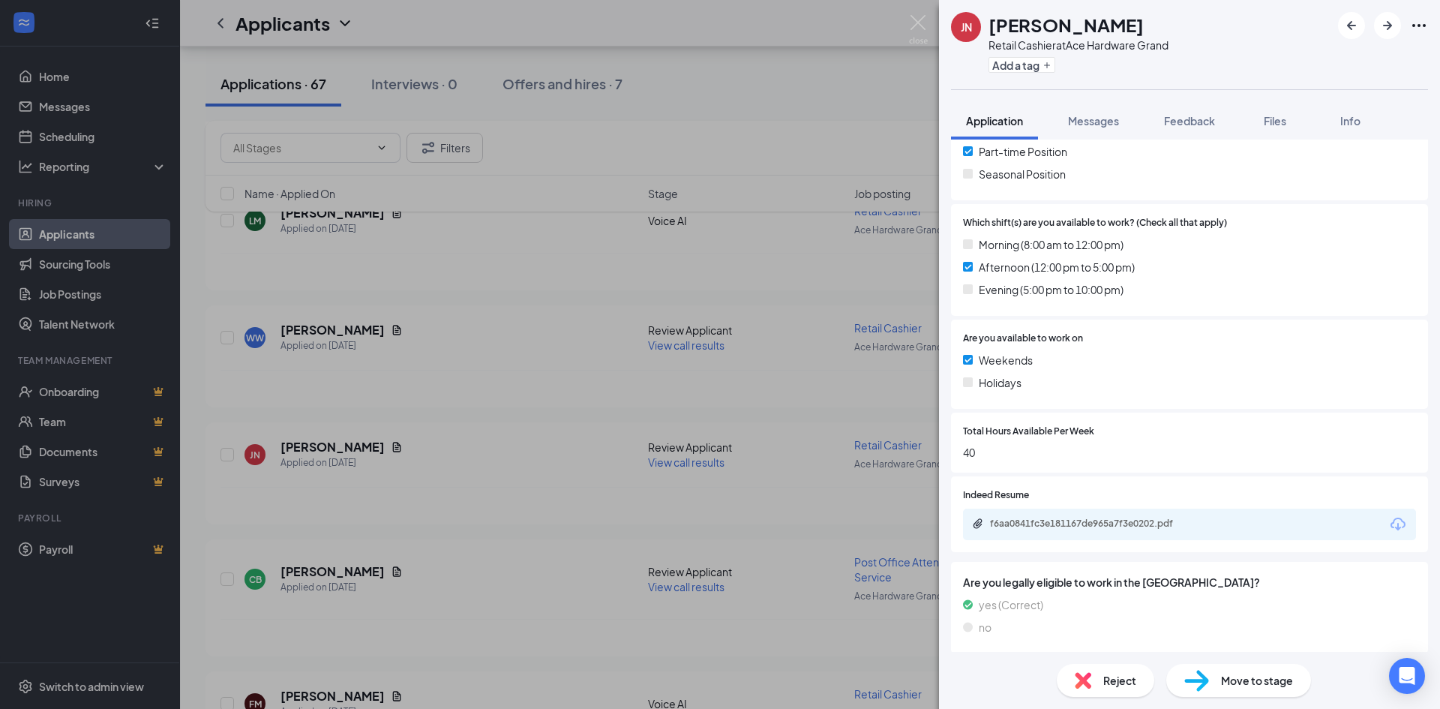
click at [457, 410] on div "[PERSON_NAME] [PERSON_NAME] Retail Cashier at Ace Hardware Grand Add a tag Appl…" at bounding box center [720, 354] width 1440 height 709
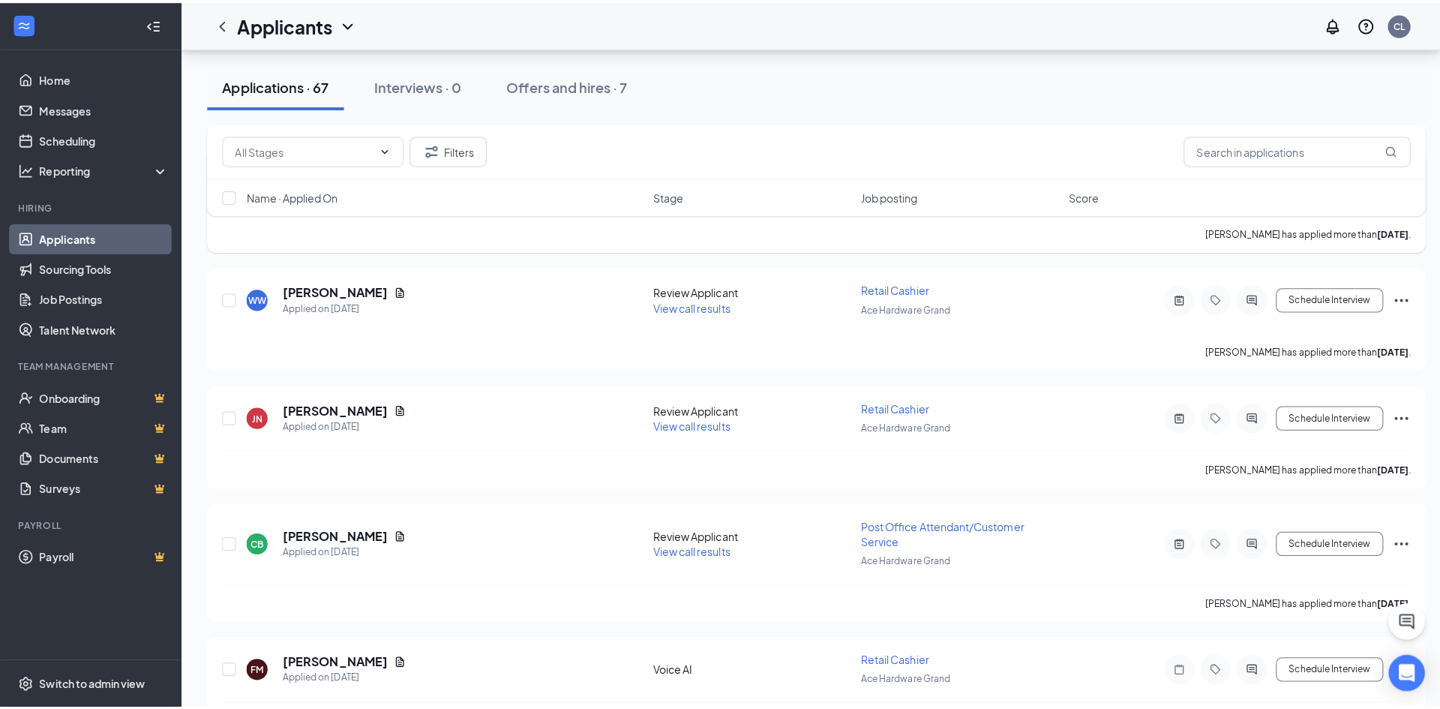
scroll to position [2085, 0]
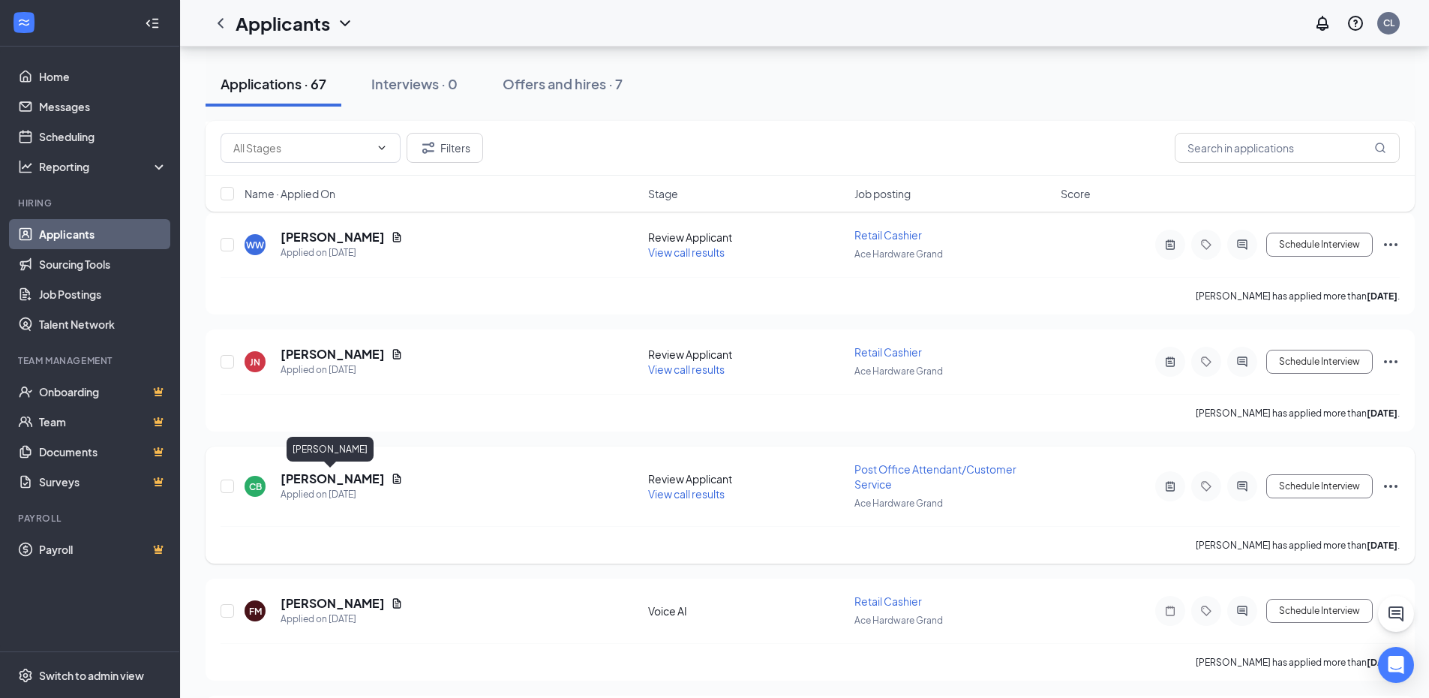
click at [335, 479] on h5 "[PERSON_NAME]" at bounding box center [333, 478] width 104 height 17
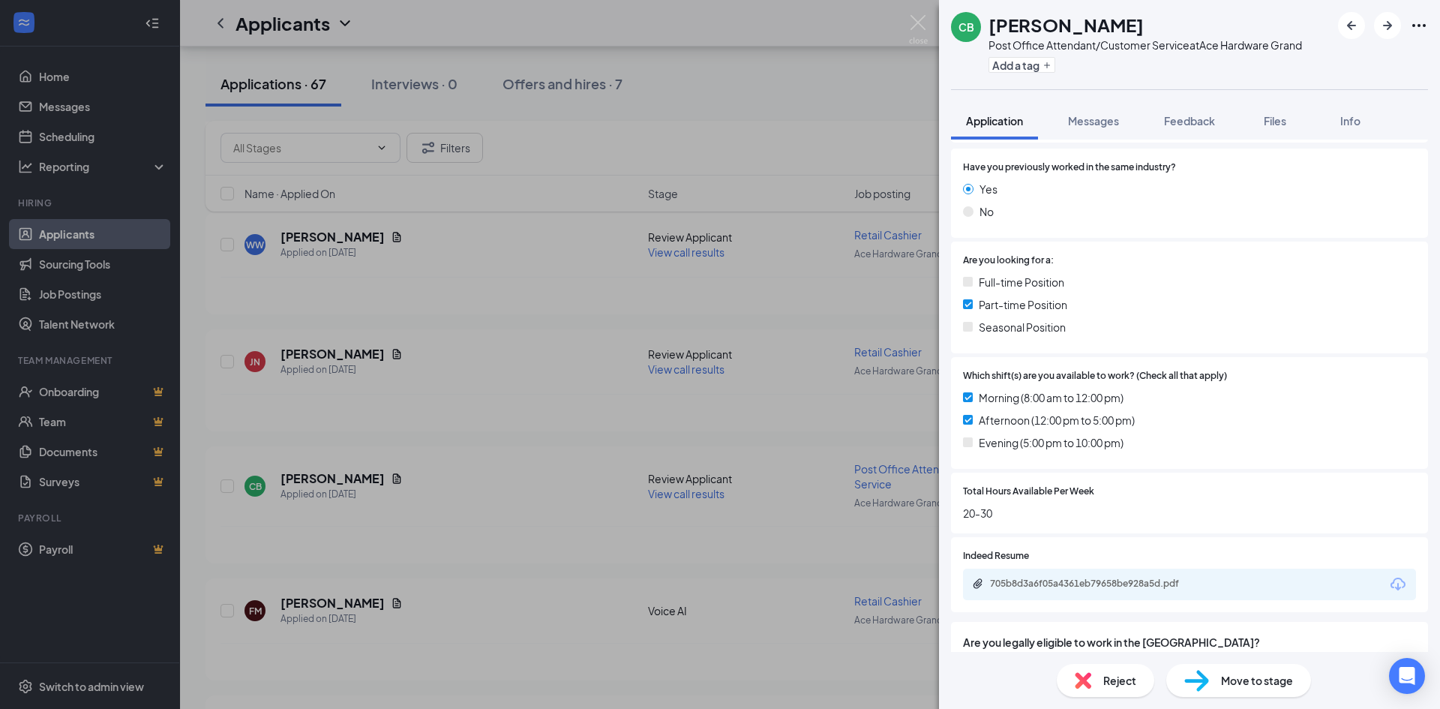
scroll to position [277, 0]
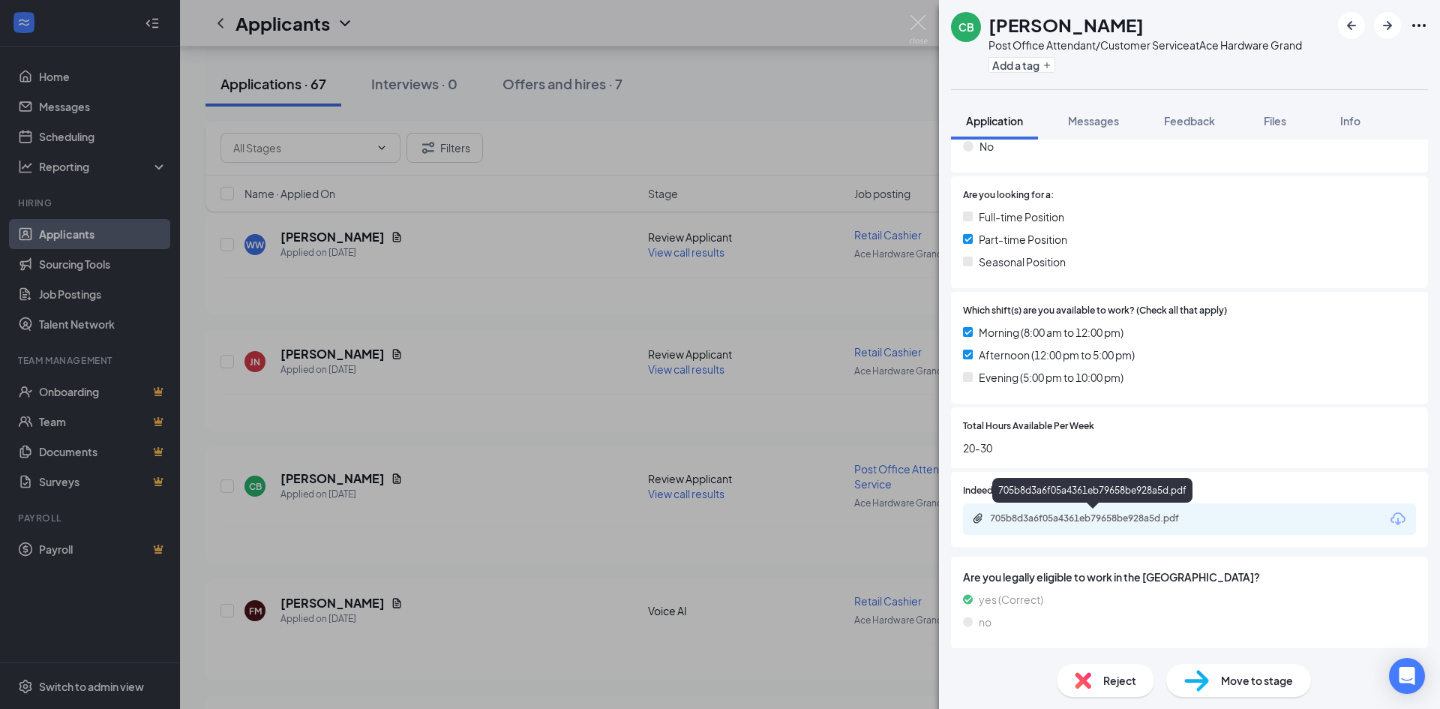
click at [1067, 517] on div "705b8d3a6f05a4361eb79658be928a5d.pdf" at bounding box center [1095, 518] width 210 height 12
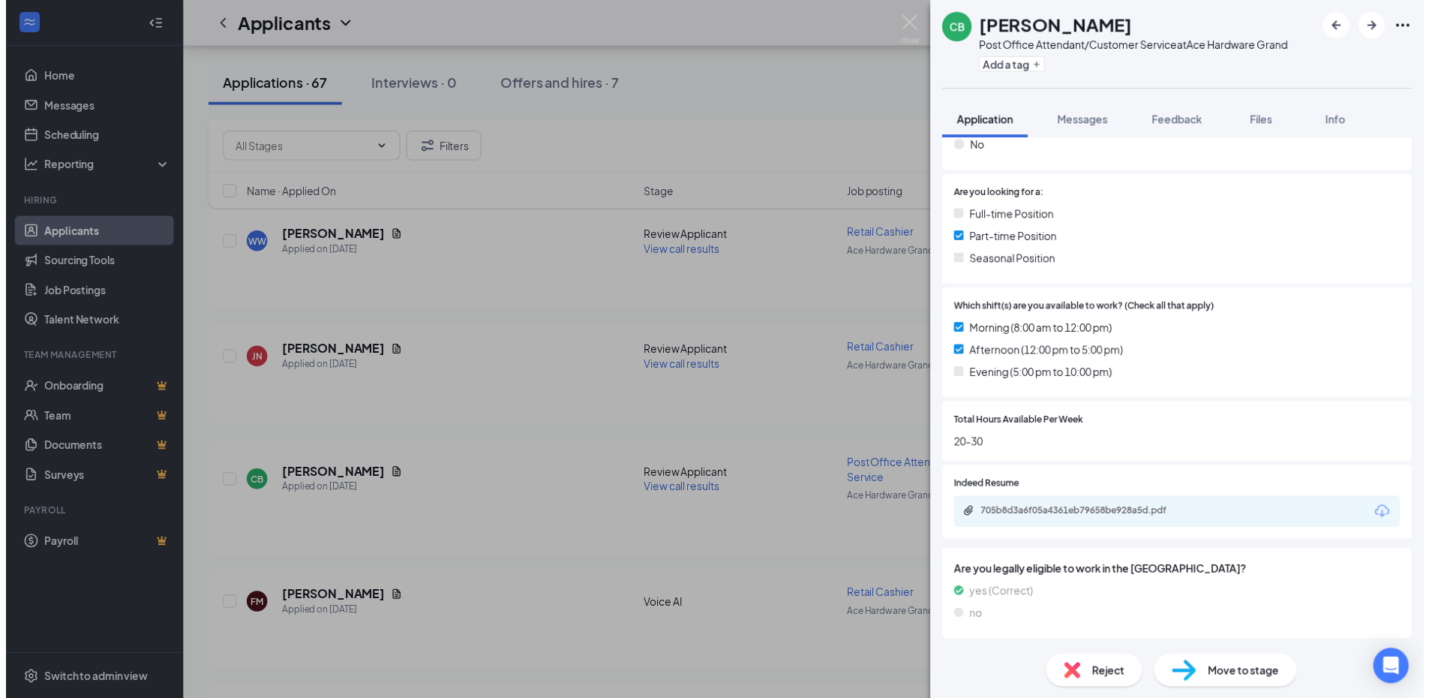
scroll to position [272, 0]
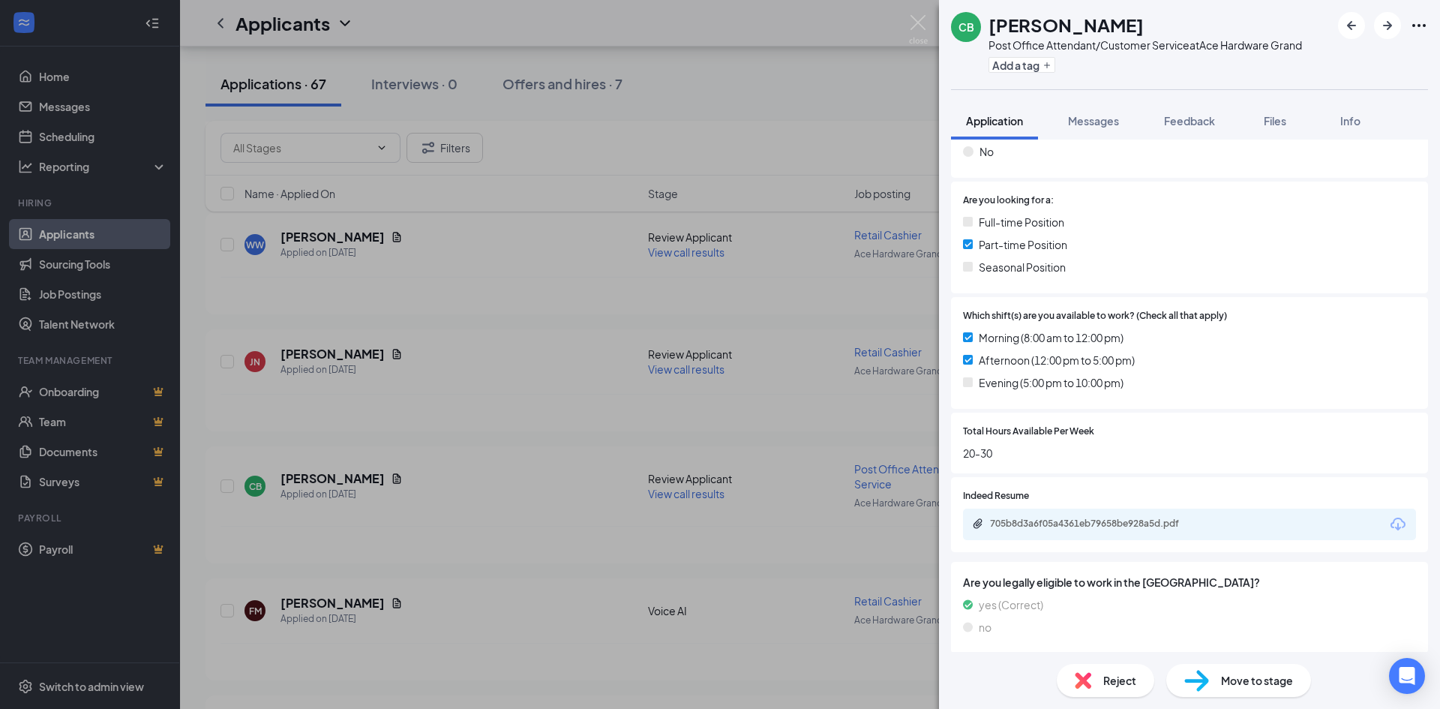
click at [746, 79] on div "CB [PERSON_NAME] Post Office Attendant/Customer Service at Ace Hardware Grand A…" at bounding box center [720, 354] width 1440 height 709
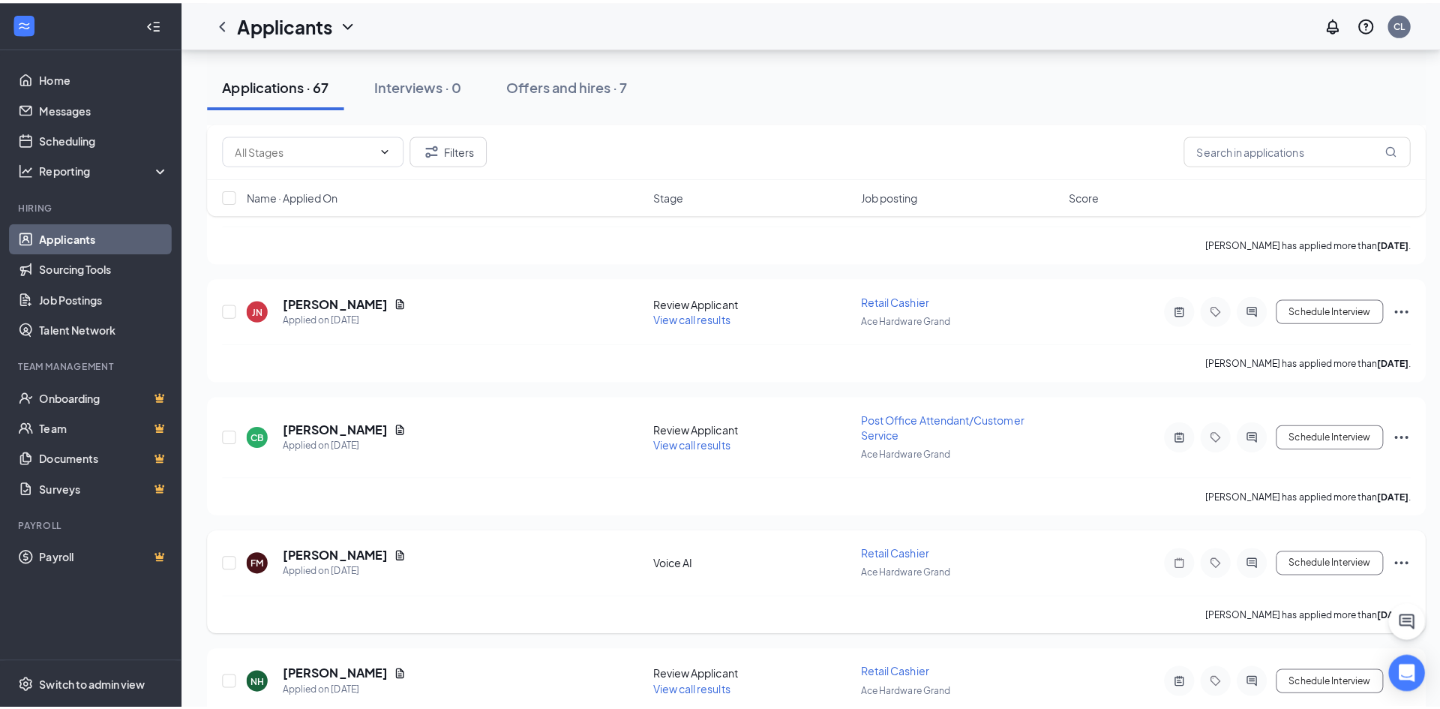
scroll to position [2310, 0]
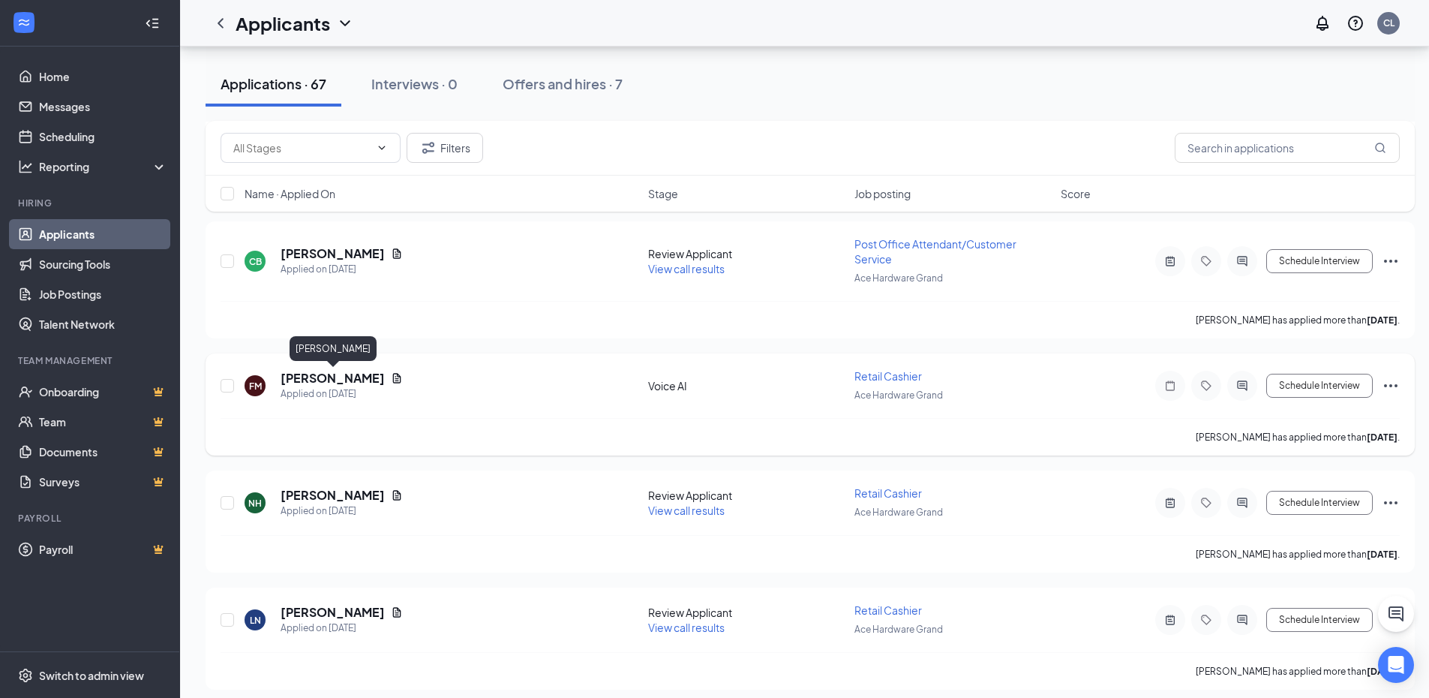
click at [318, 381] on h5 "[PERSON_NAME]" at bounding box center [333, 378] width 104 height 17
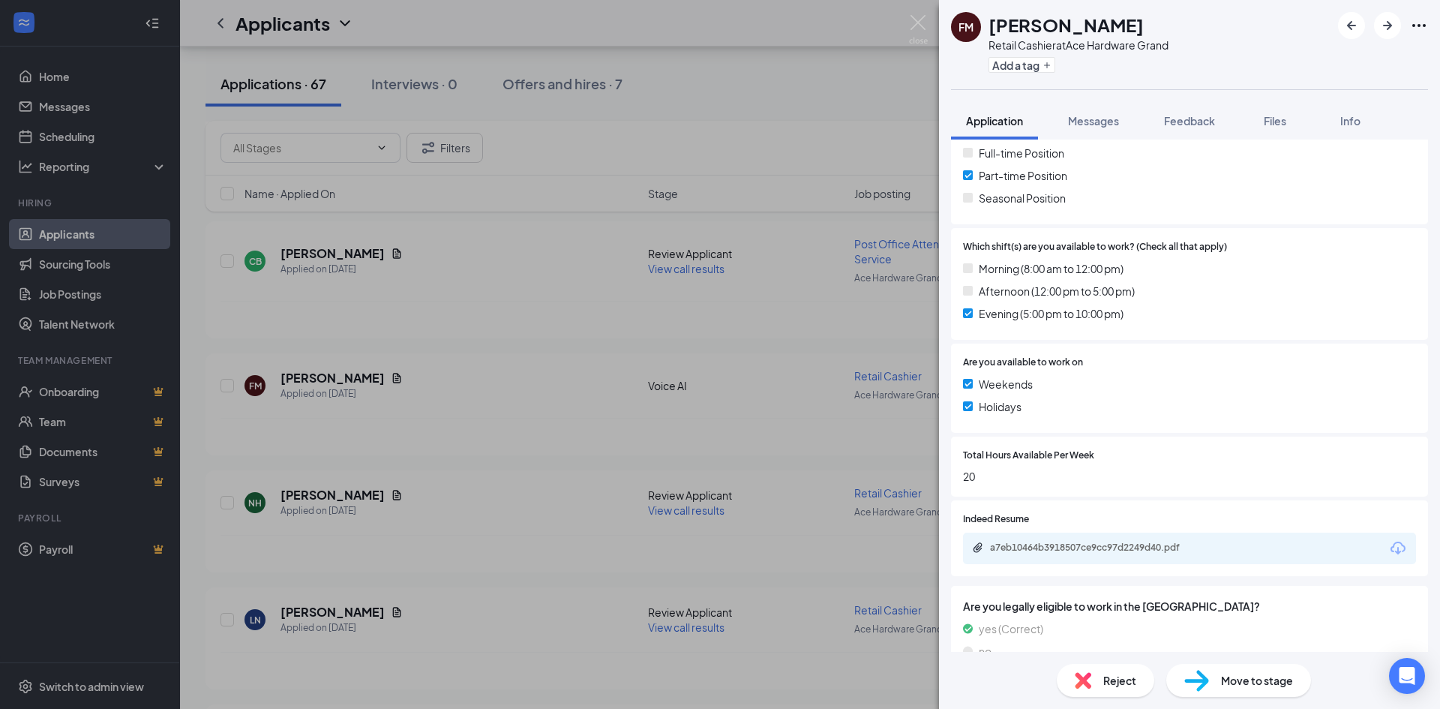
scroll to position [370, 0]
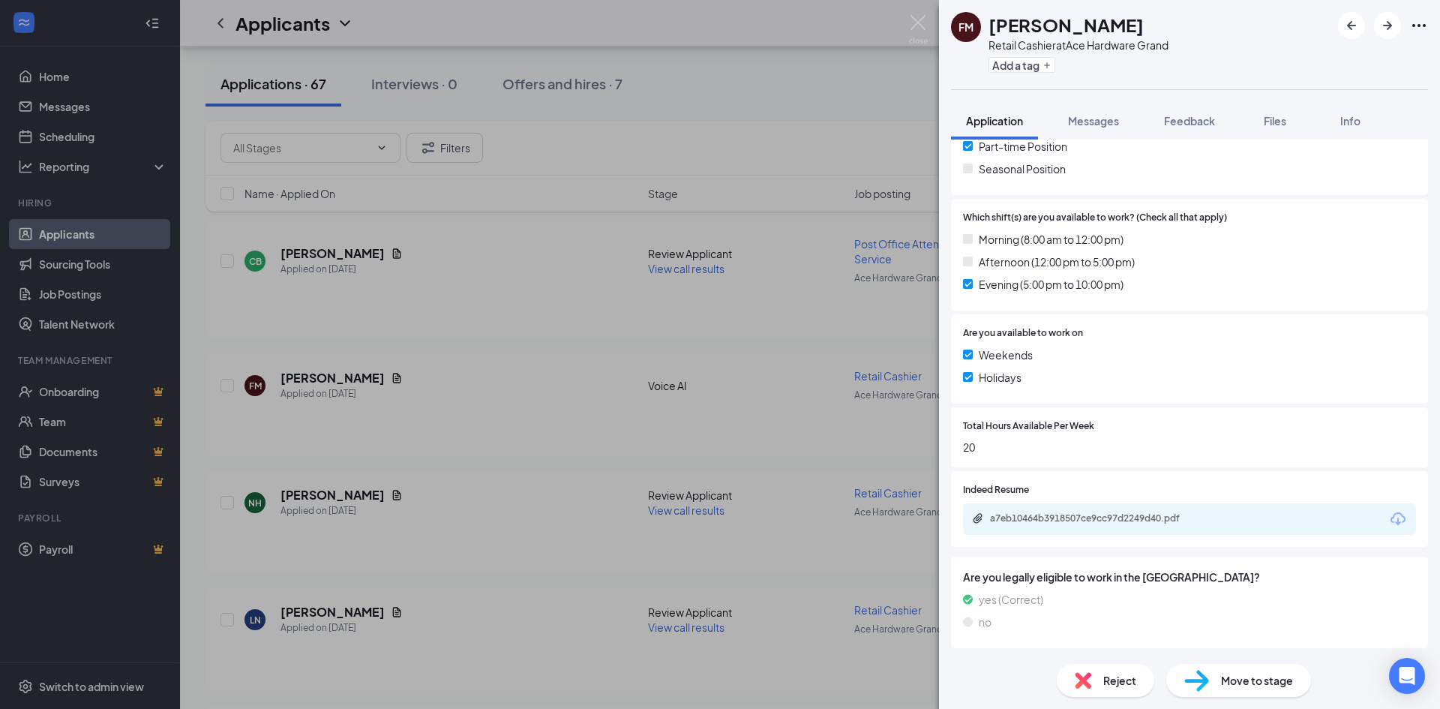
click at [715, 101] on div "FM [PERSON_NAME] Retail Cashier at Ace Hardware Grand Add a tag Application Mes…" at bounding box center [720, 354] width 1440 height 709
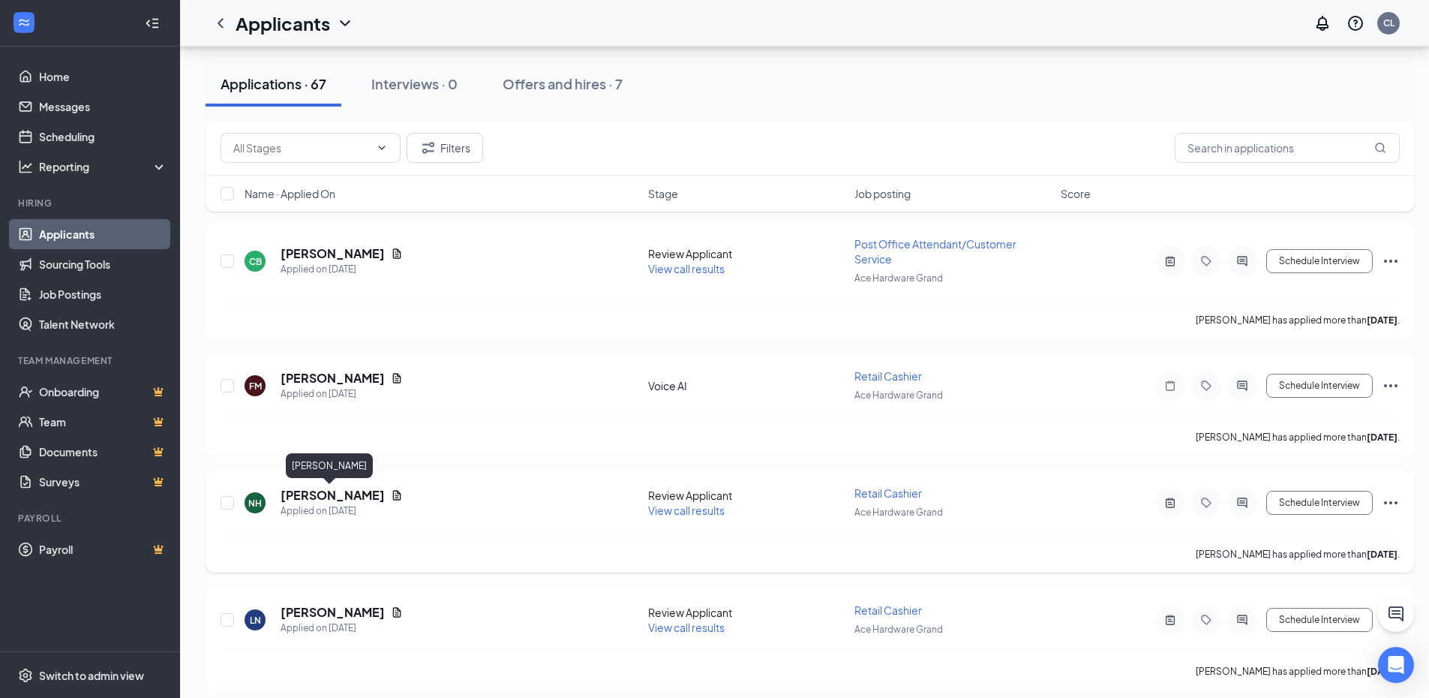
click at [324, 493] on h5 "[PERSON_NAME]" at bounding box center [333, 495] width 104 height 17
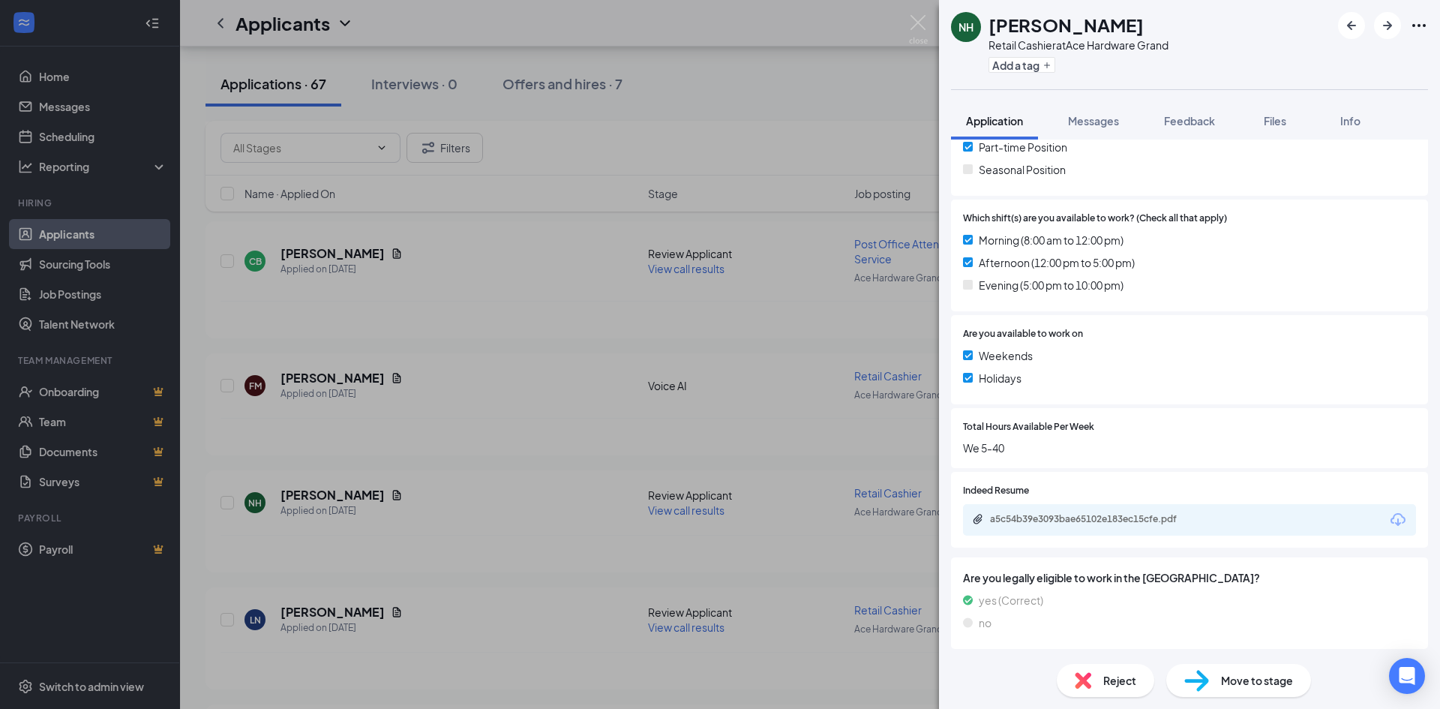
scroll to position [412, 0]
click at [1141, 515] on div "a5c54b39e3093bae65102e183ec15cfe.pdf" at bounding box center [1095, 518] width 210 height 12
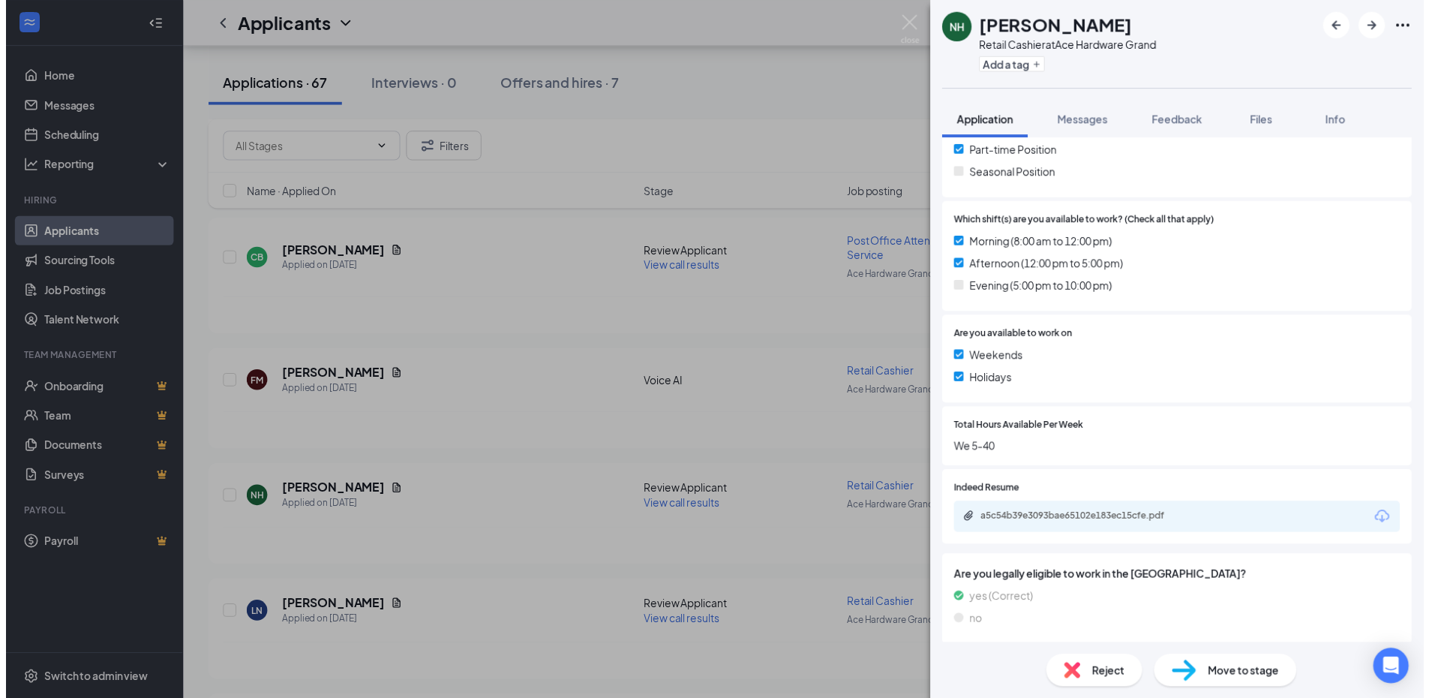
scroll to position [2310, 0]
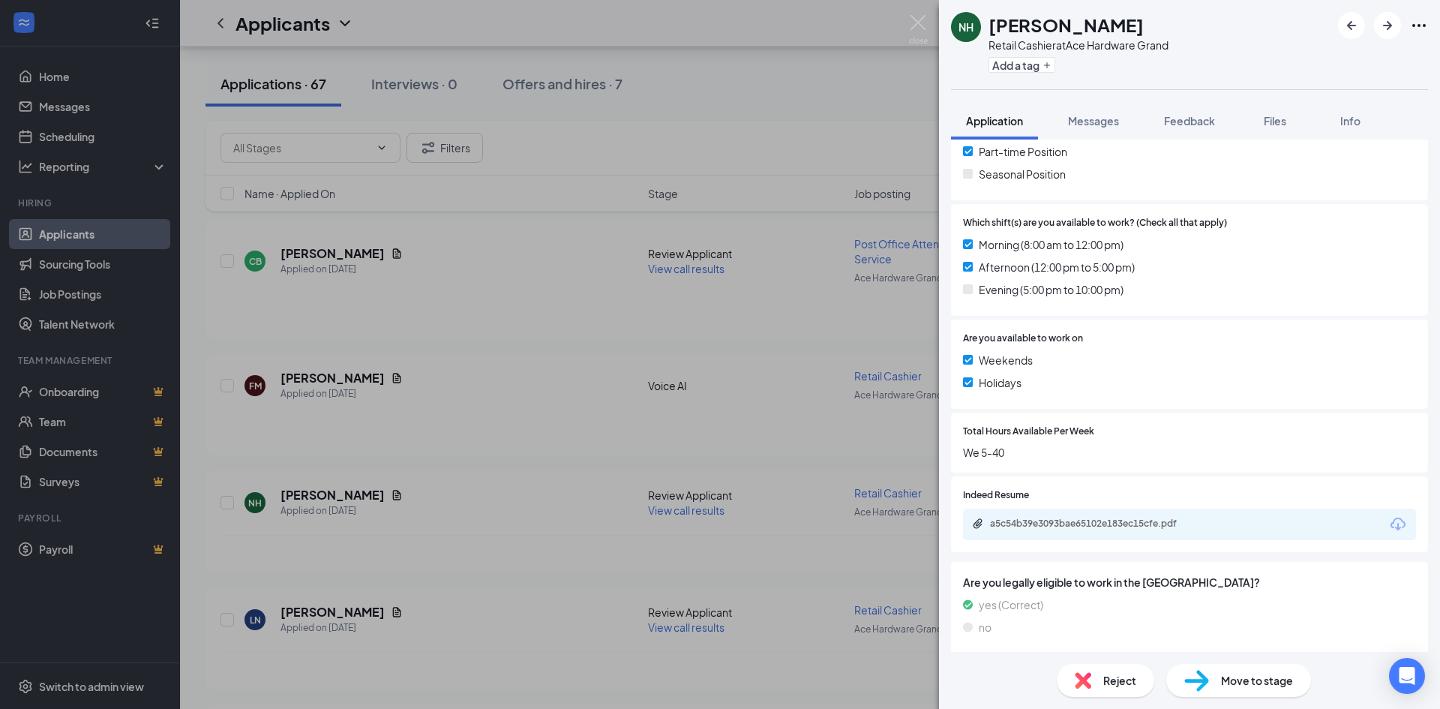
click at [455, 452] on div "NH Nicole Hughes Retail Cashier at Ace Hardware Grand Add a tag Application Mes…" at bounding box center [720, 354] width 1440 height 709
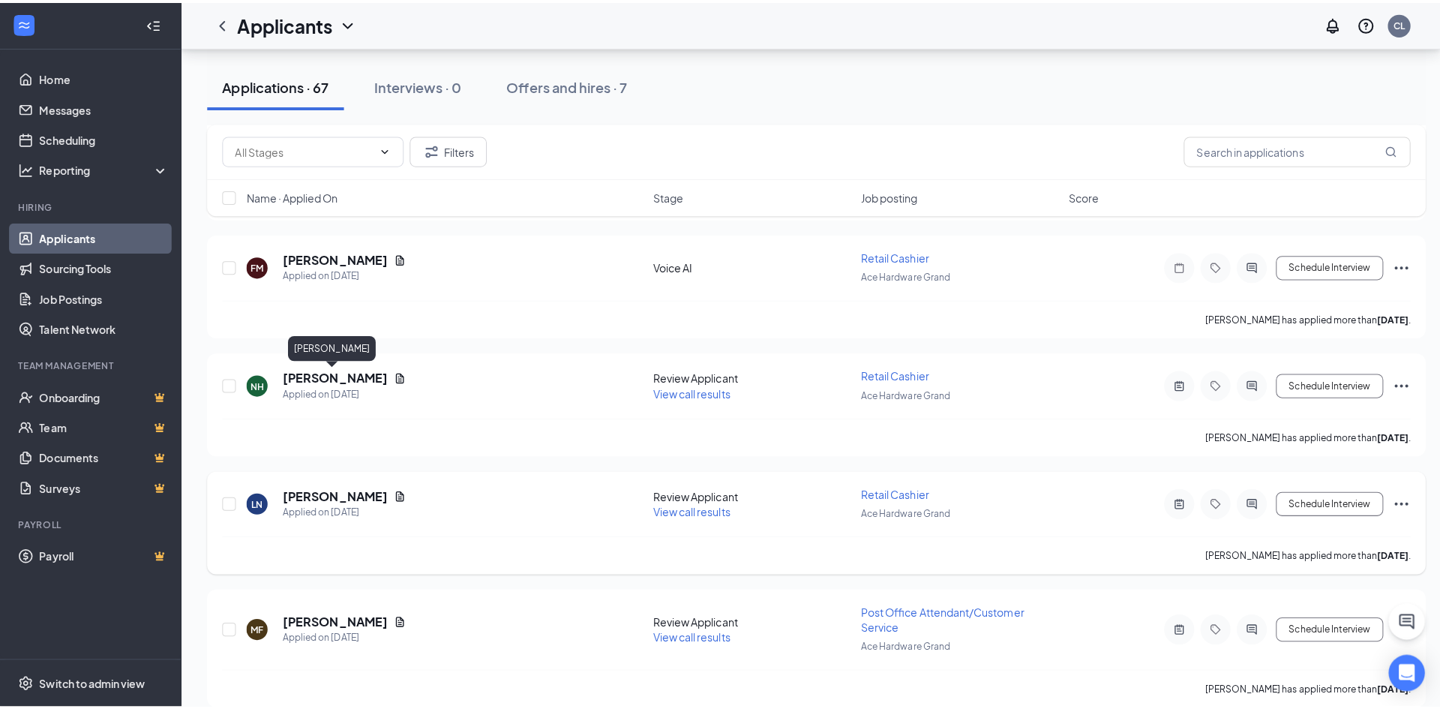
scroll to position [2460, 0]
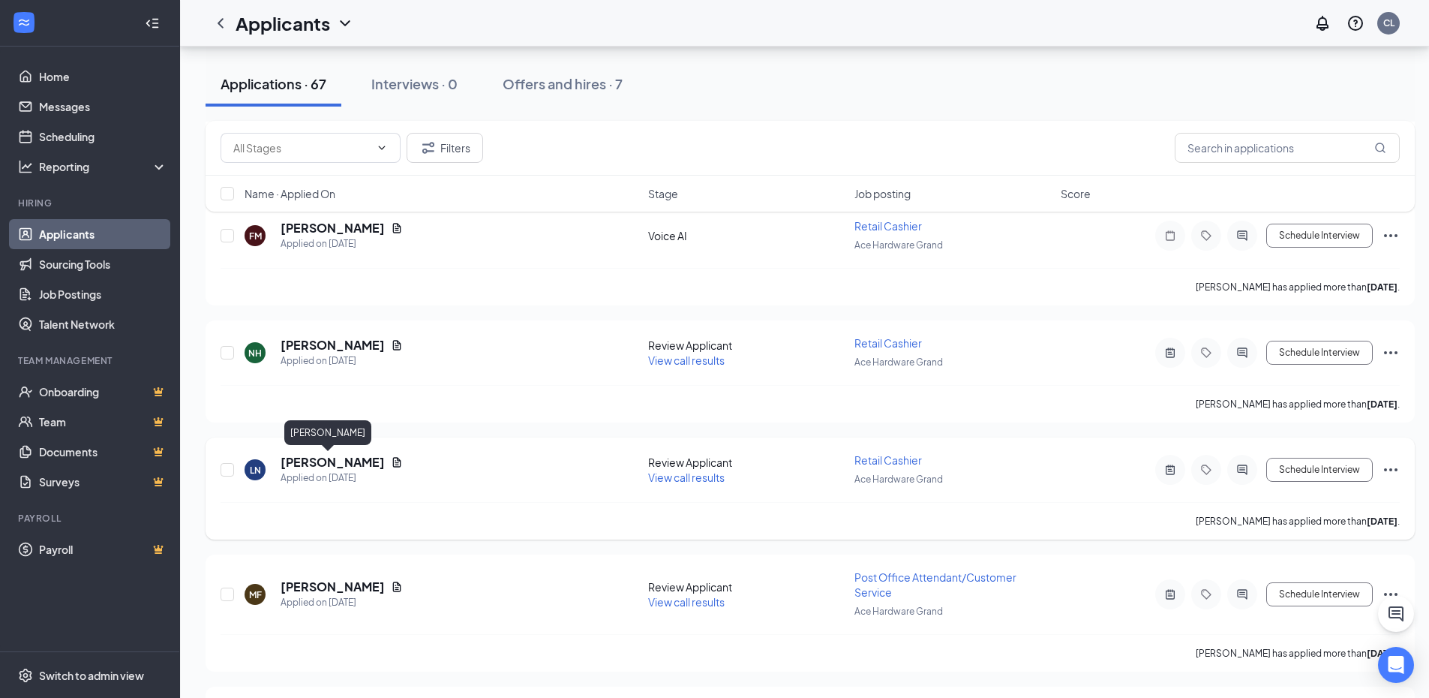
click at [335, 464] on h5 "[PERSON_NAME]" at bounding box center [333, 462] width 104 height 17
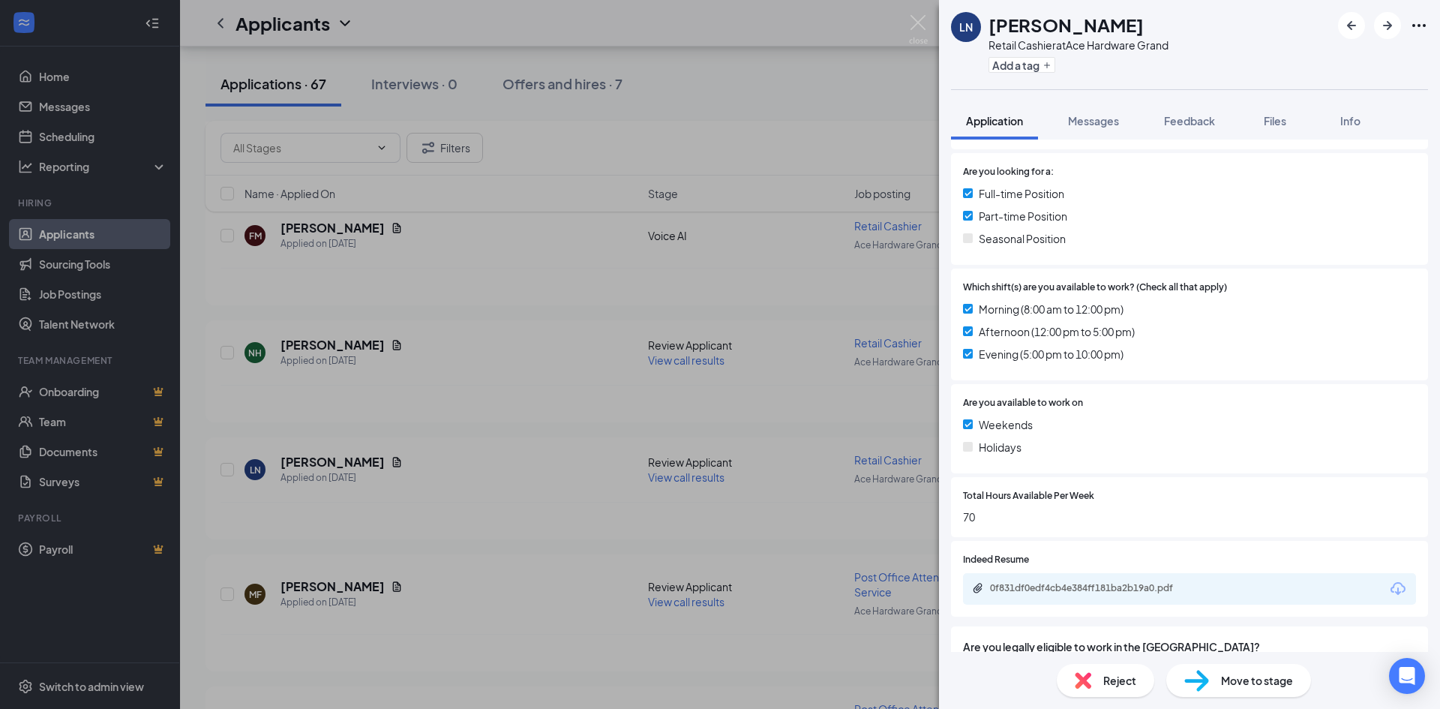
scroll to position [370, 0]
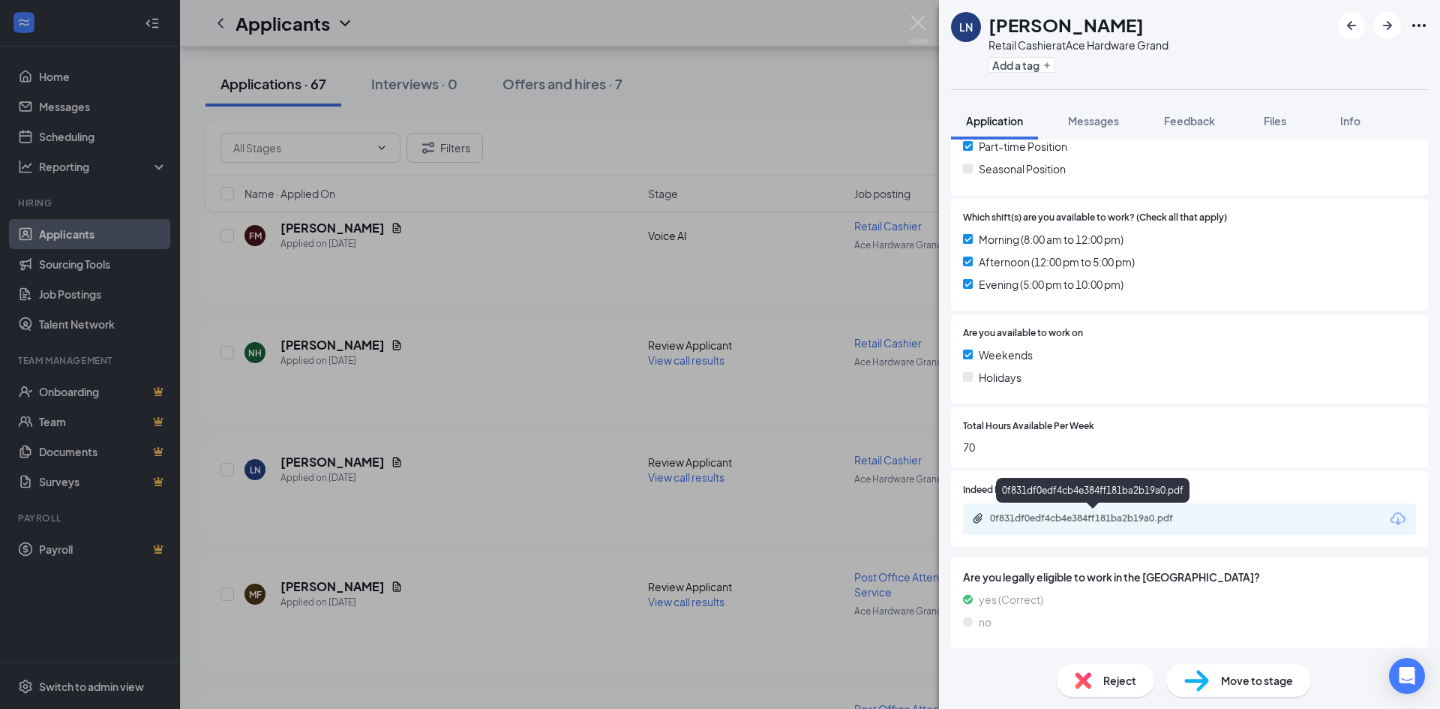
click at [1124, 517] on div "0f831df0edf4cb4e384ff181ba2b19a0.pdf" at bounding box center [1095, 518] width 210 height 12
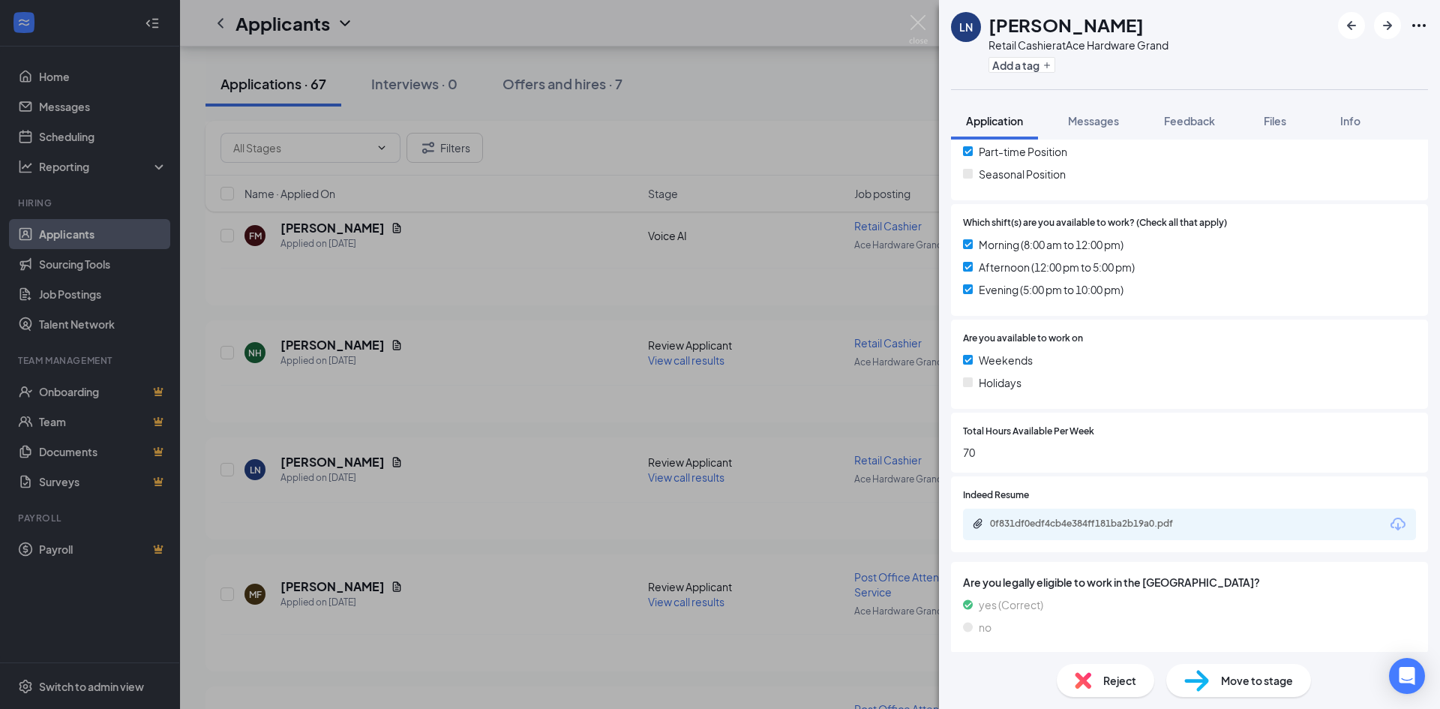
click at [856, 100] on div "LN Liana Naylor Retail Cashier at Ace Hardware Grand Add a tag Application Mess…" at bounding box center [720, 354] width 1440 height 709
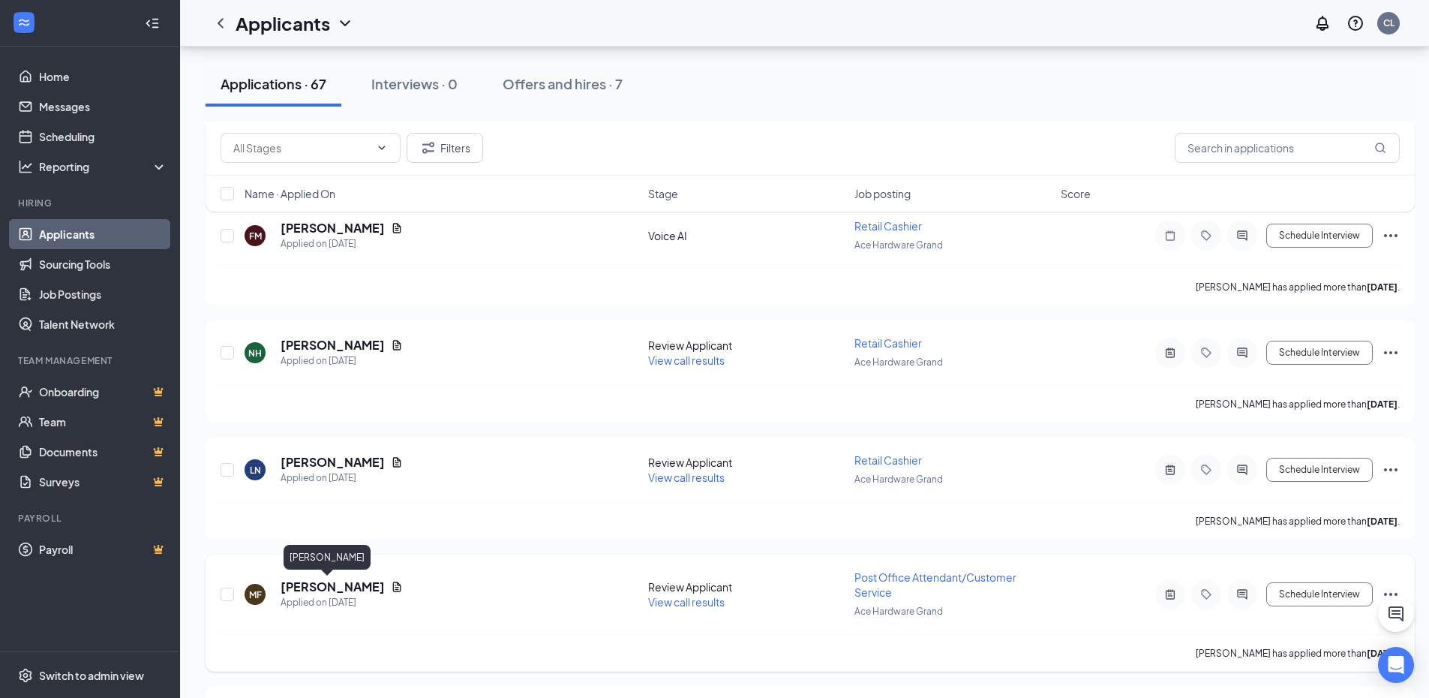
click at [325, 581] on h5 "[PERSON_NAME]" at bounding box center [333, 586] width 104 height 17
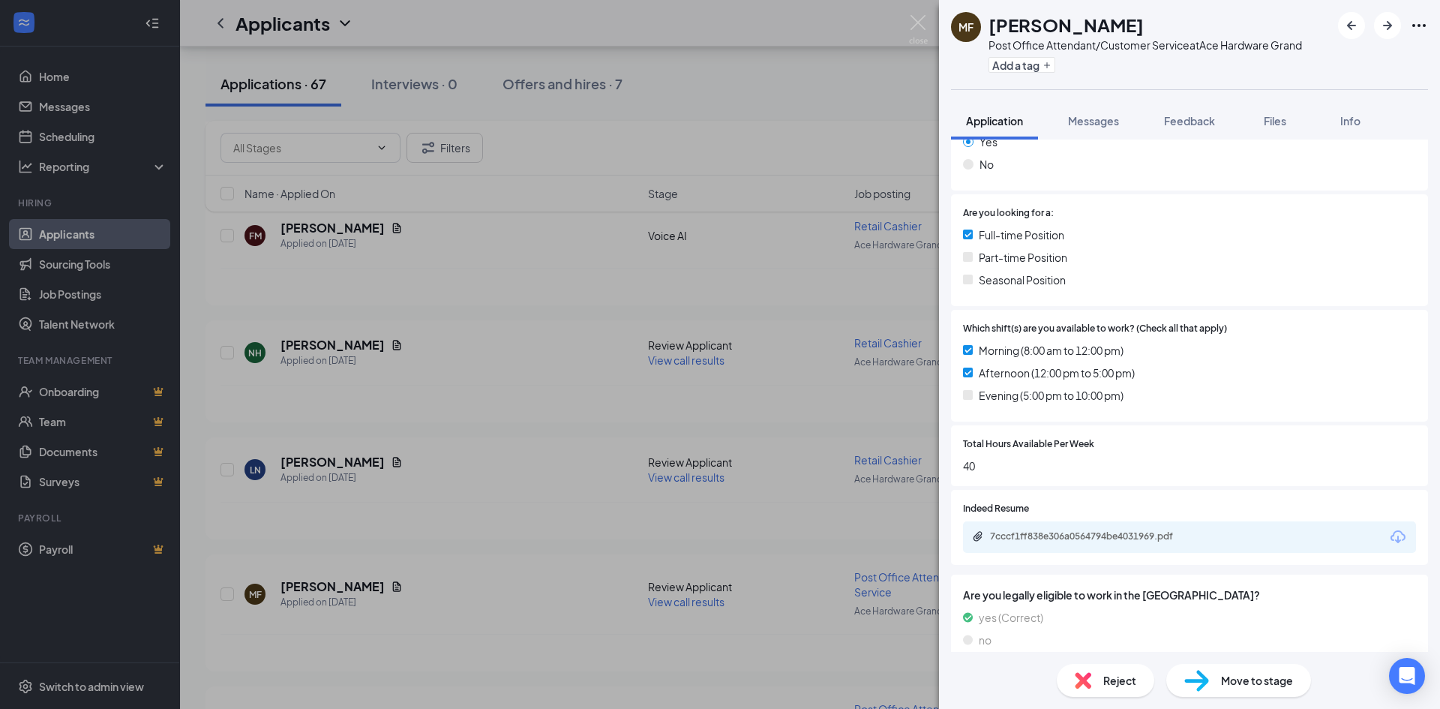
scroll to position [277, 0]
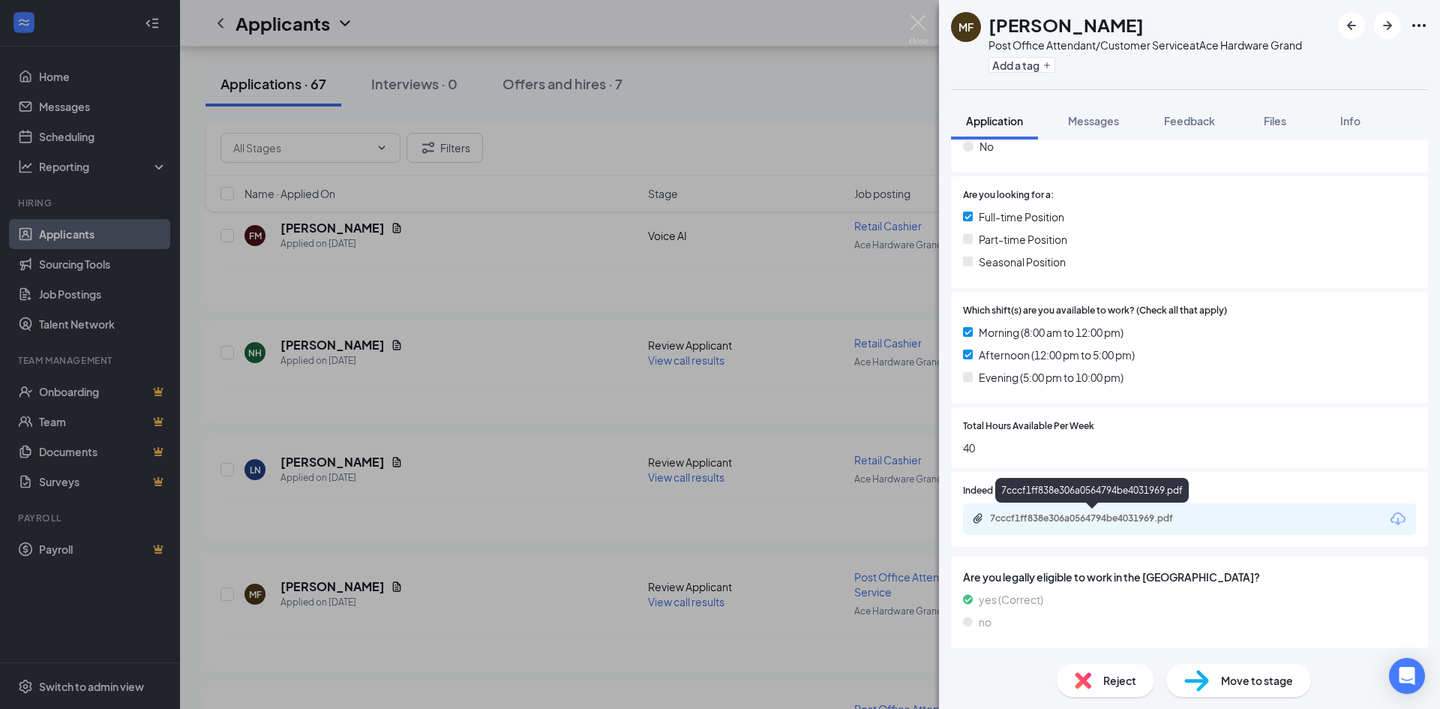
click at [1123, 515] on div "7cccf1ff838e306a0564794be4031969.pdf" at bounding box center [1095, 518] width 210 height 12
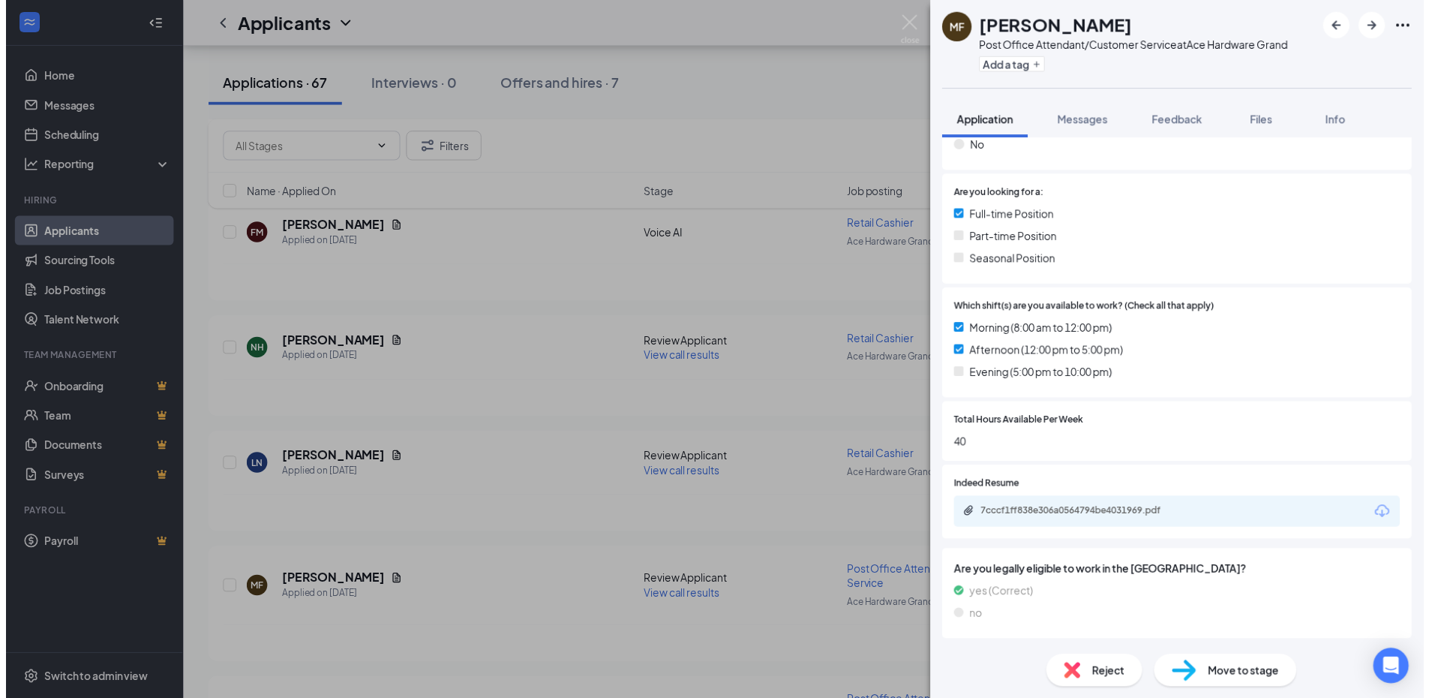
scroll to position [272, 0]
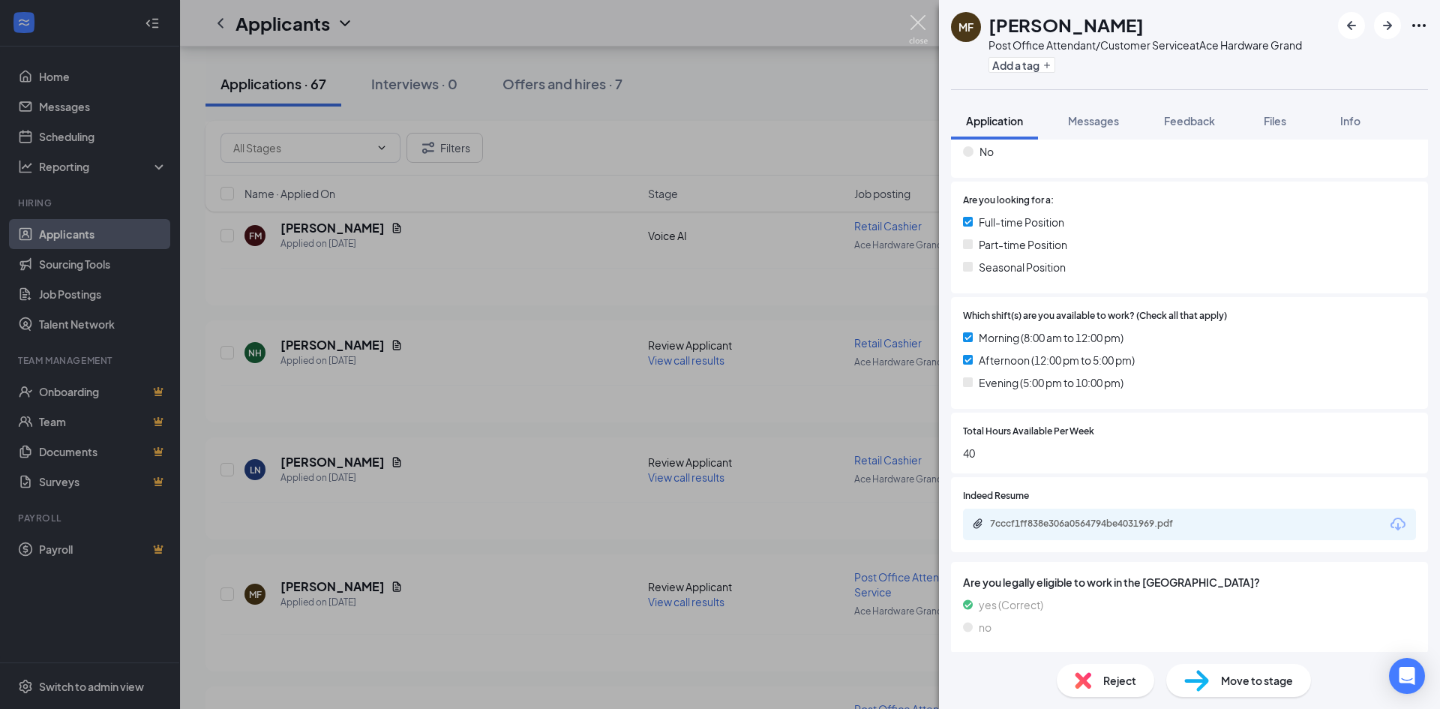
click at [919, 25] on img at bounding box center [918, 29] width 19 height 29
